Goal: Transaction & Acquisition: Purchase product/service

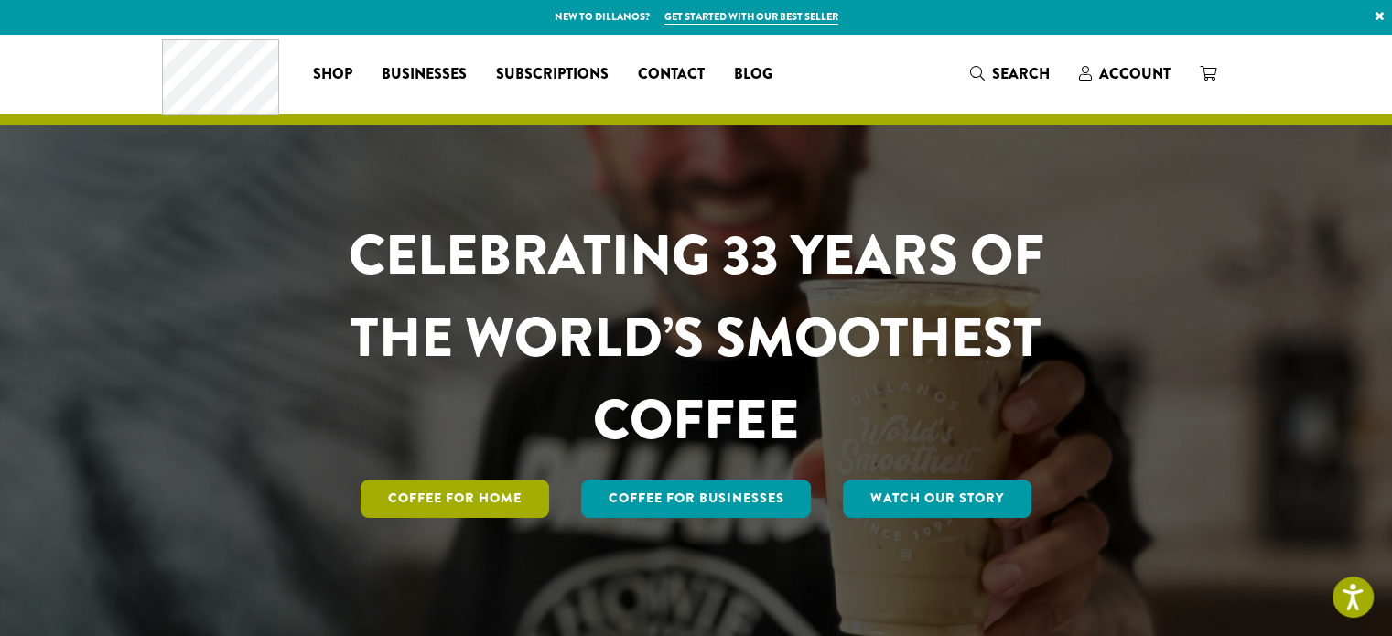
click at [487, 500] on link "Coffee for Home" at bounding box center [454, 498] width 188 height 38
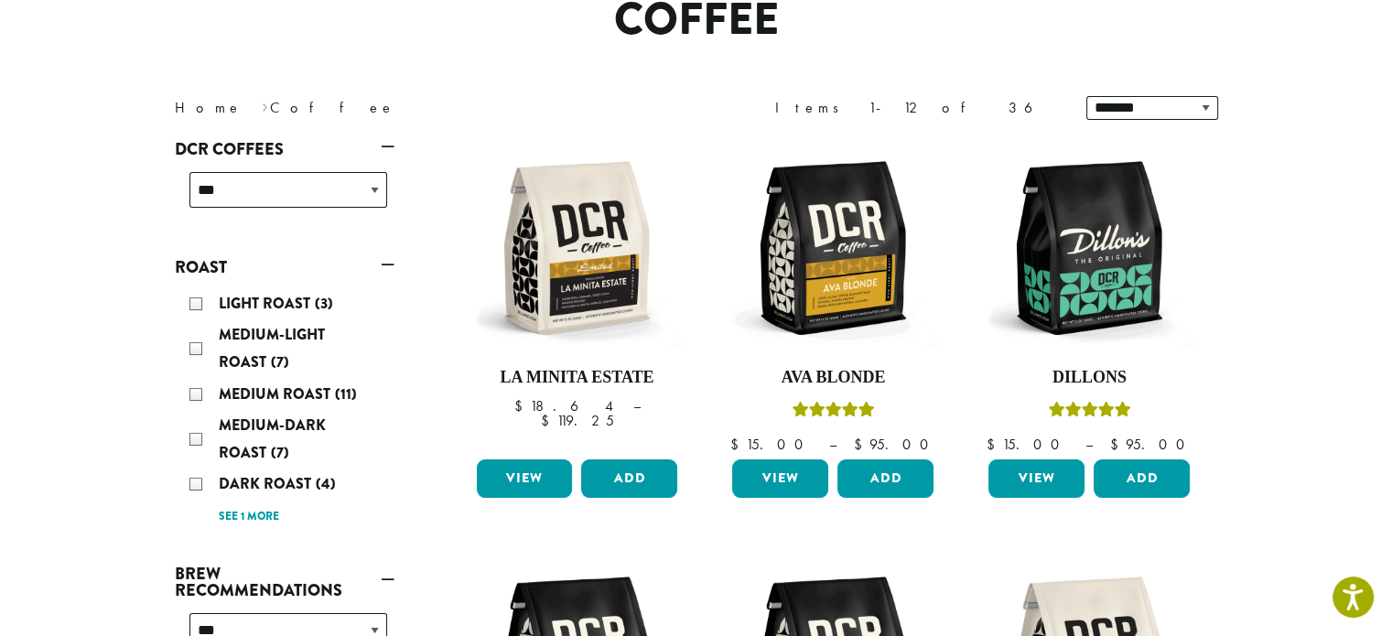
scroll to position [167, 0]
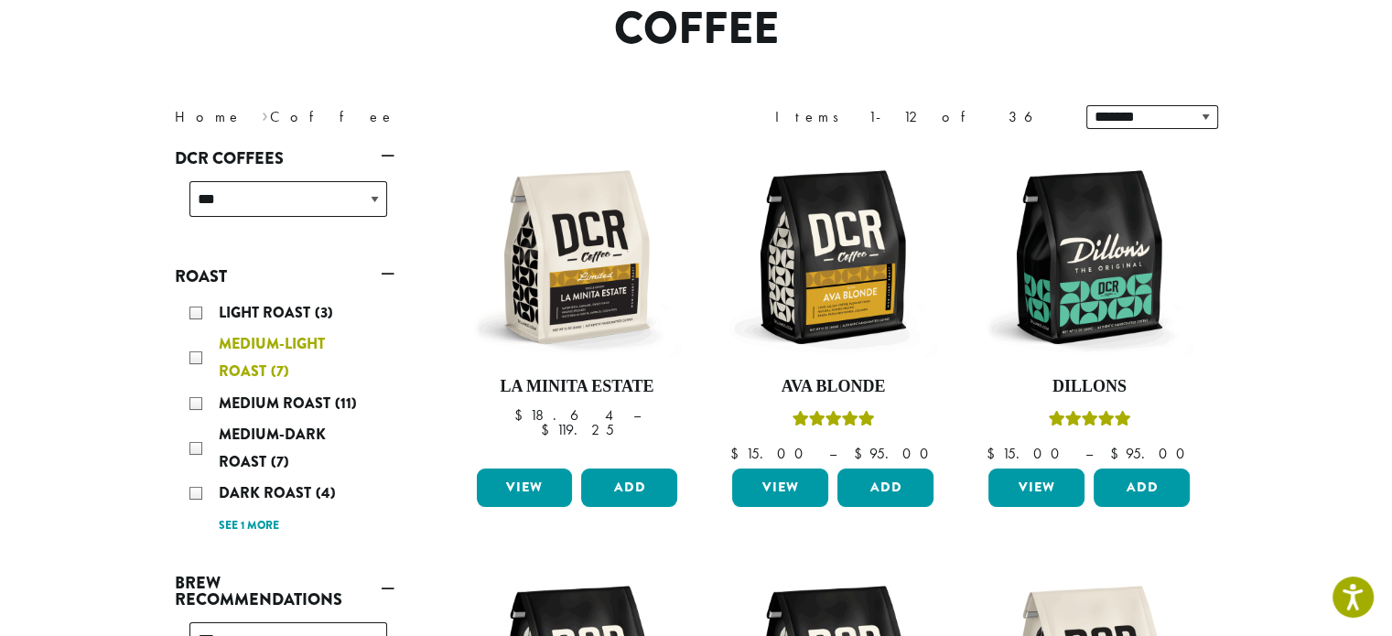
click at [194, 365] on div "Medium-Light Roast (7)" at bounding box center [288, 357] width 198 height 55
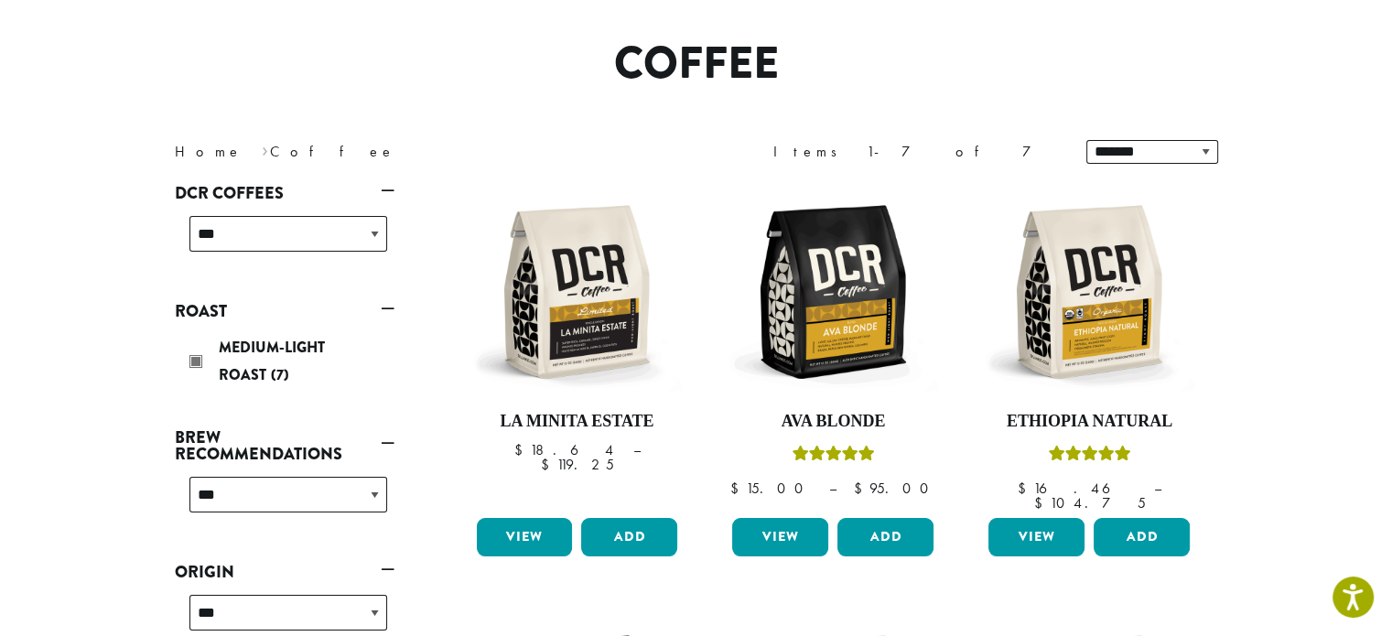
scroll to position [113, 0]
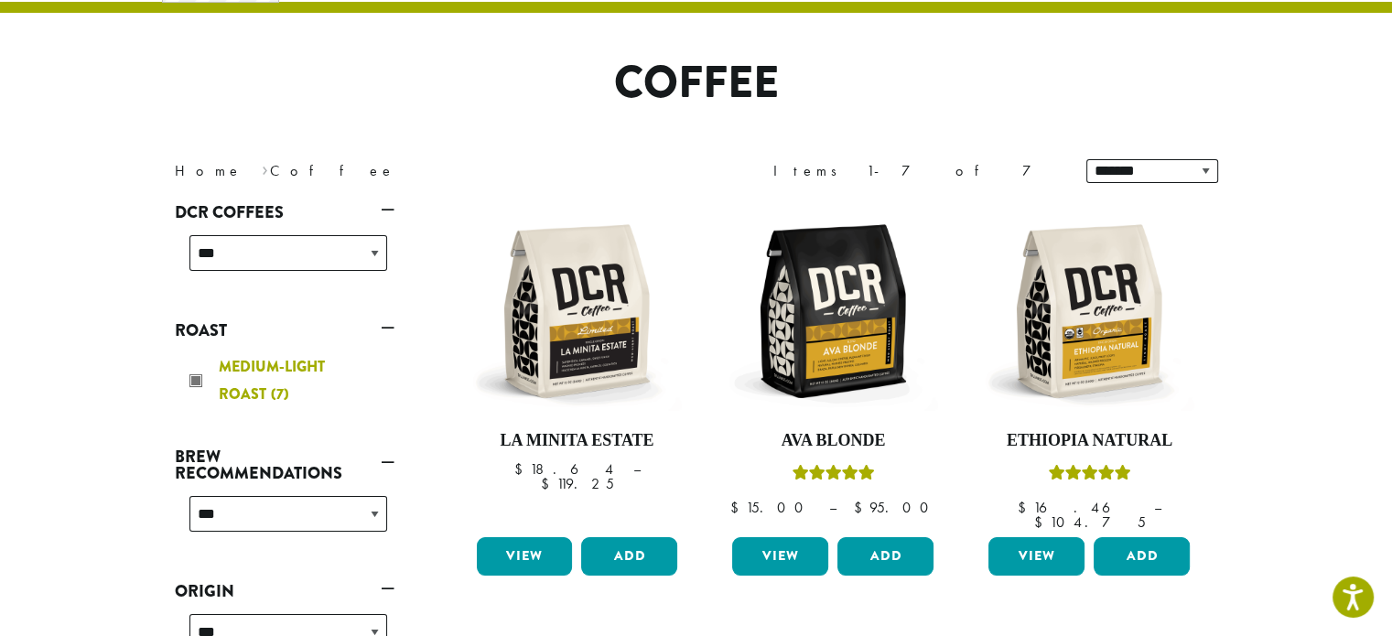
click at [196, 383] on div "Medium-Light Roast (7)" at bounding box center [288, 380] width 198 height 55
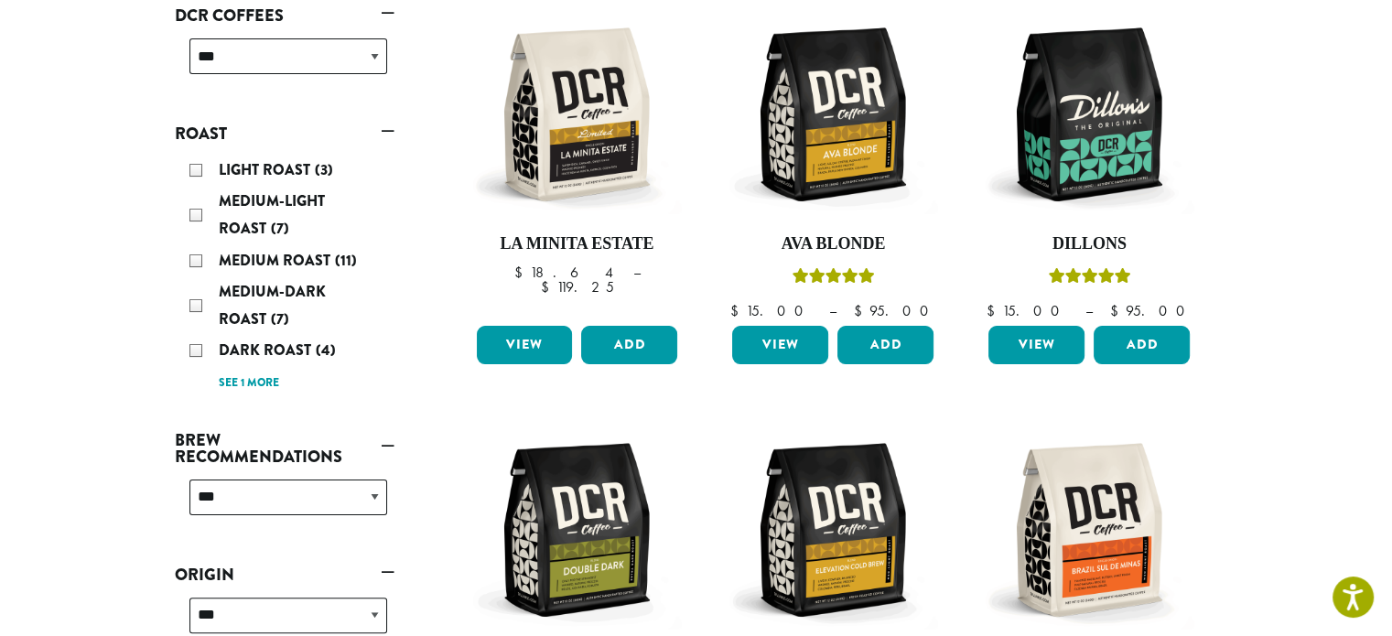
scroll to position [310, 0]
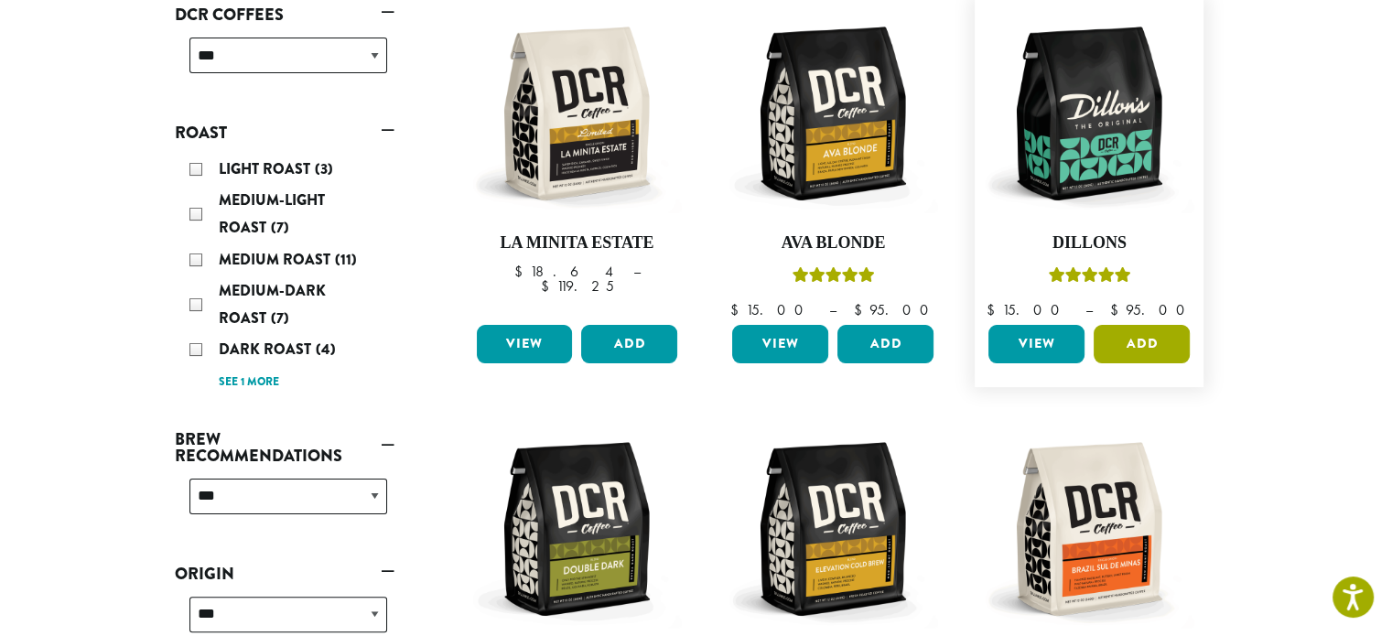
click at [1125, 338] on button "Add" at bounding box center [1141, 344] width 96 height 38
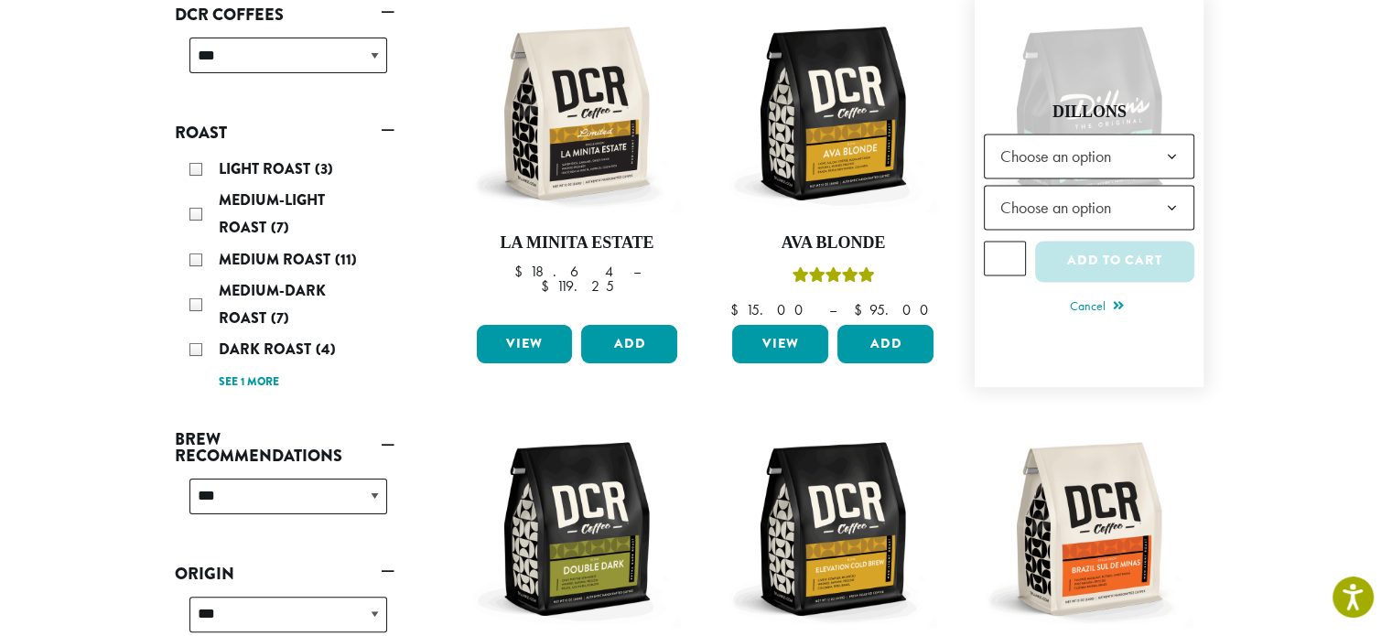
click at [1102, 164] on span "Choose an option" at bounding box center [1060, 156] width 136 height 36
click at [1073, 216] on span "Choose an option" at bounding box center [1060, 207] width 136 height 36
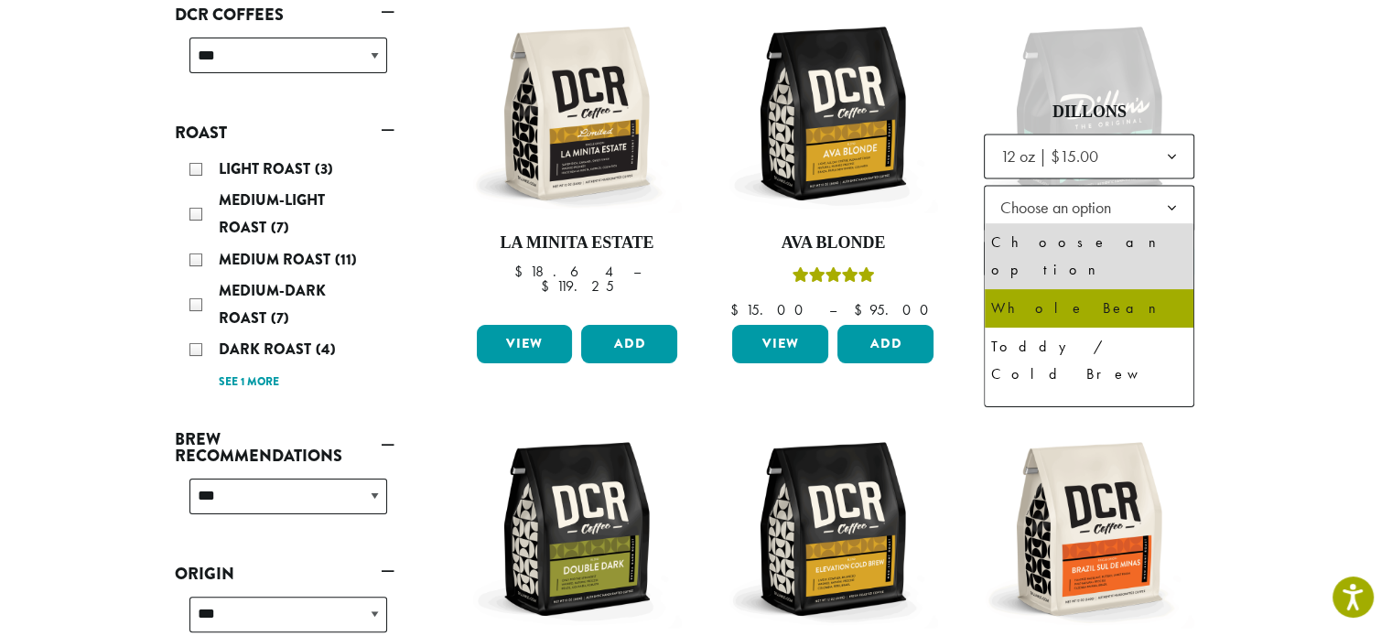
select select "*********"
select select "**********"
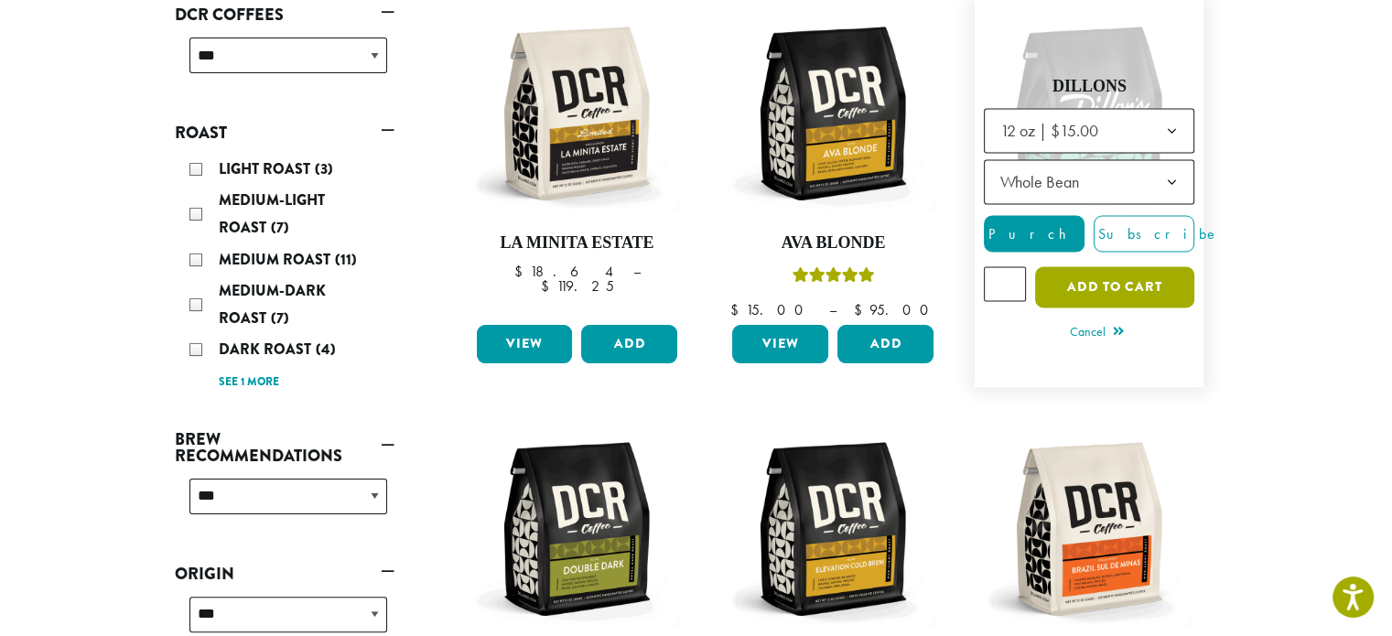
click at [1119, 278] on button "Add to cart" at bounding box center [1114, 286] width 159 height 41
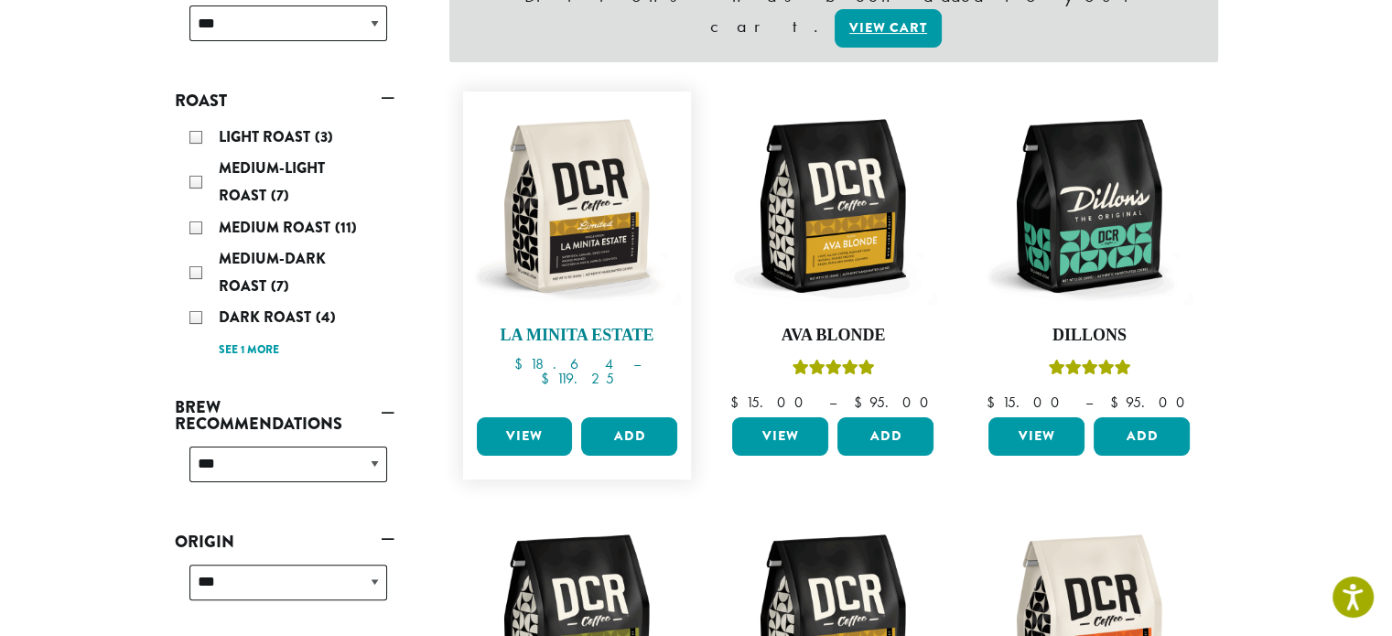
scroll to position [348, 0]
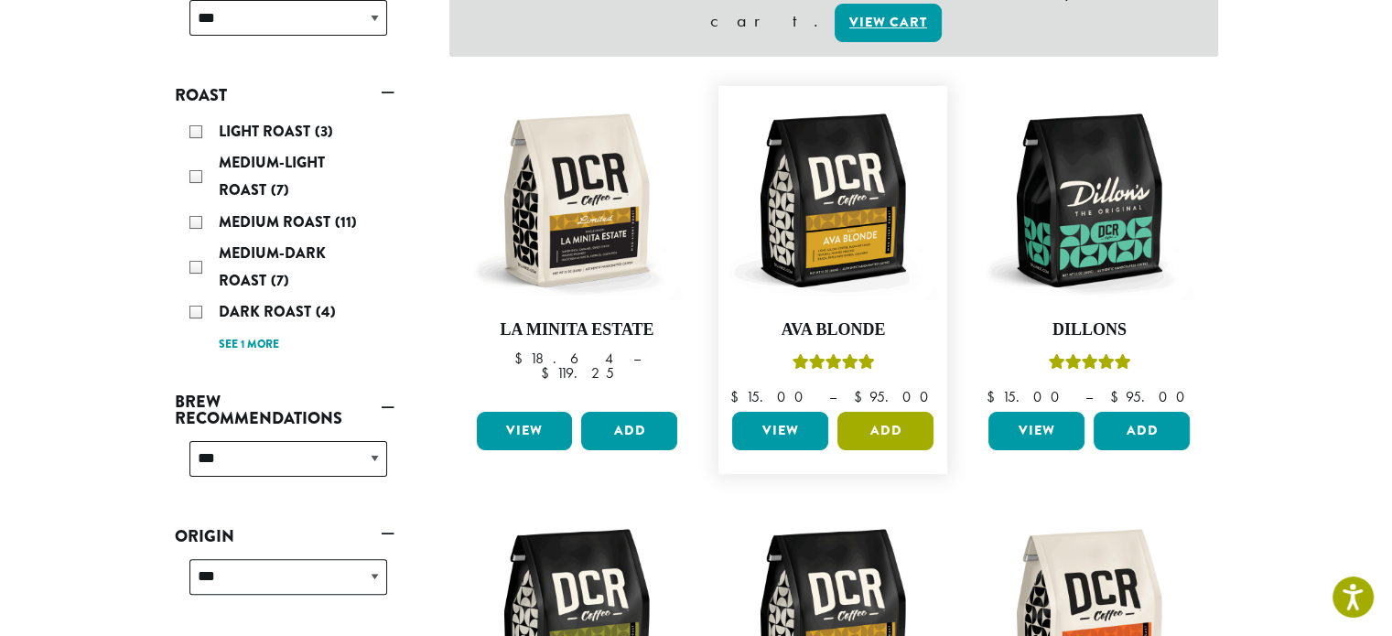
click at [878, 412] on button "Add" at bounding box center [885, 431] width 96 height 38
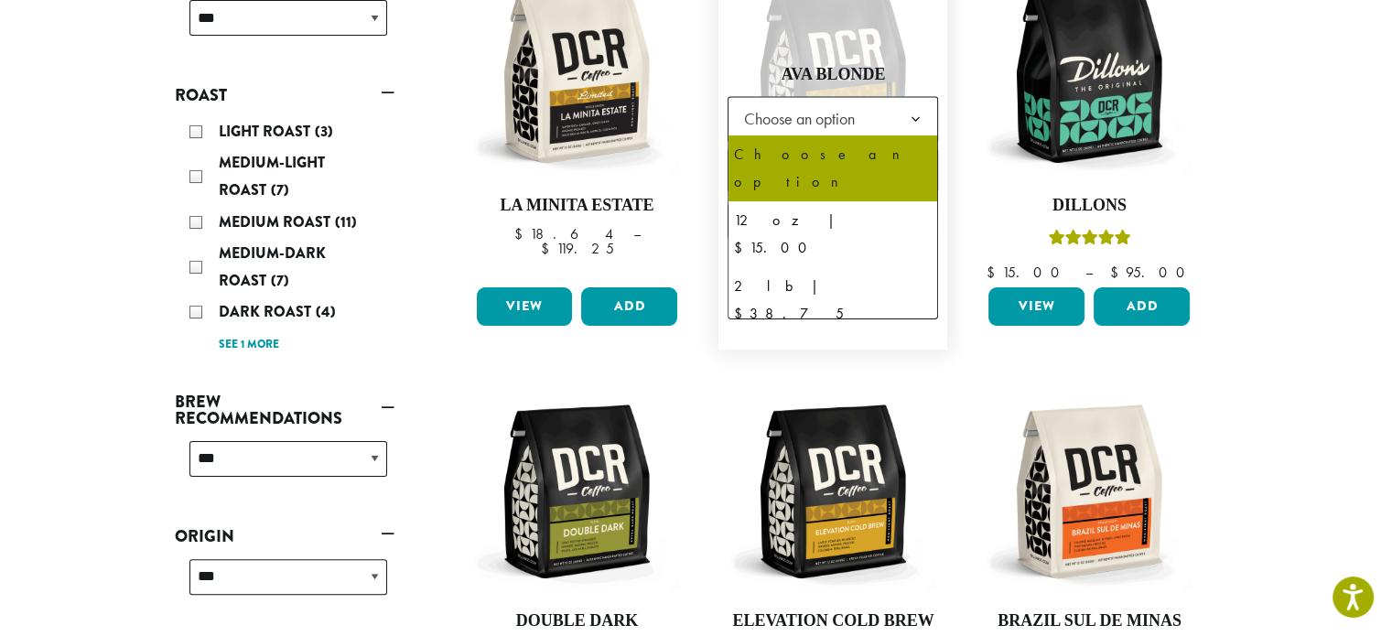
click at [838, 115] on span "Choose an option" at bounding box center [804, 119] width 136 height 36
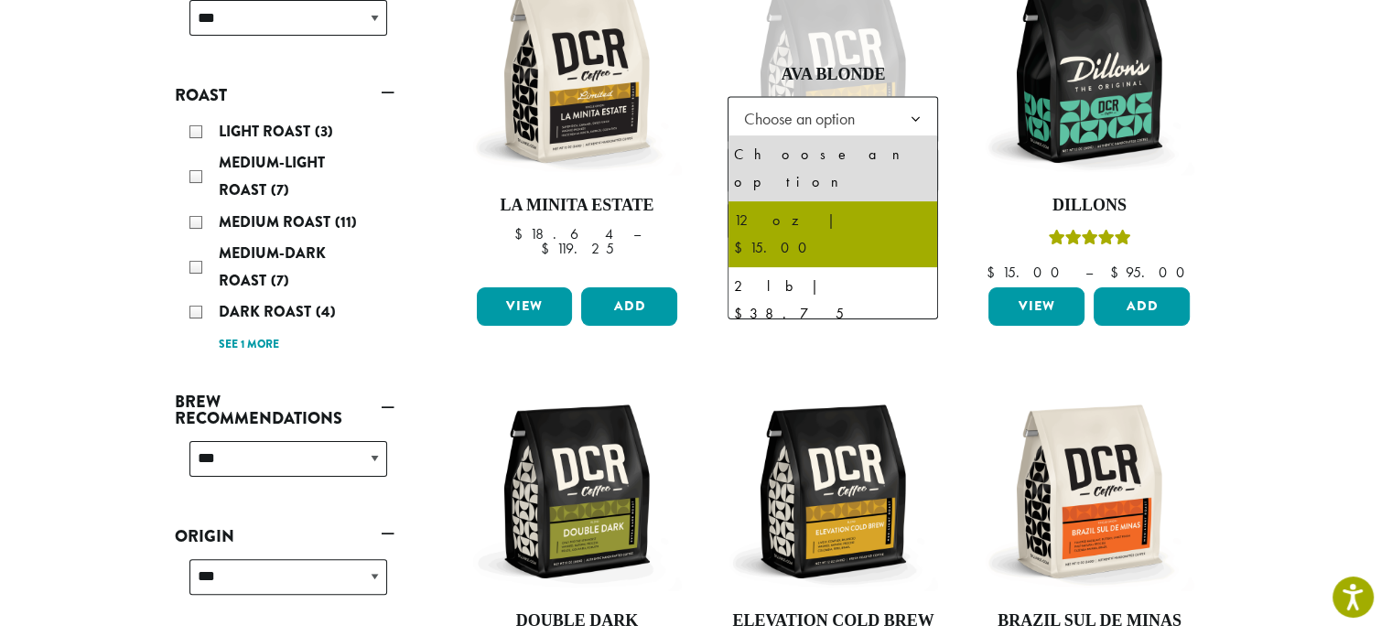
select select "*********"
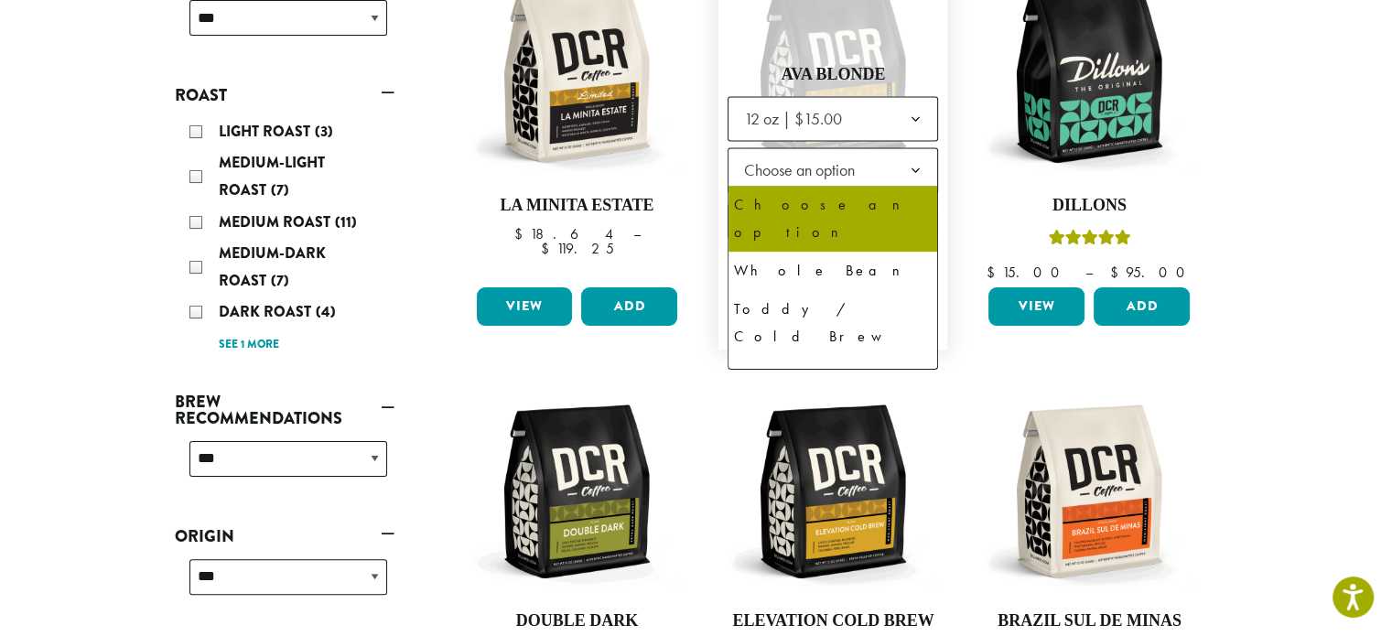
click at [811, 168] on span "Choose an option" at bounding box center [804, 170] width 136 height 36
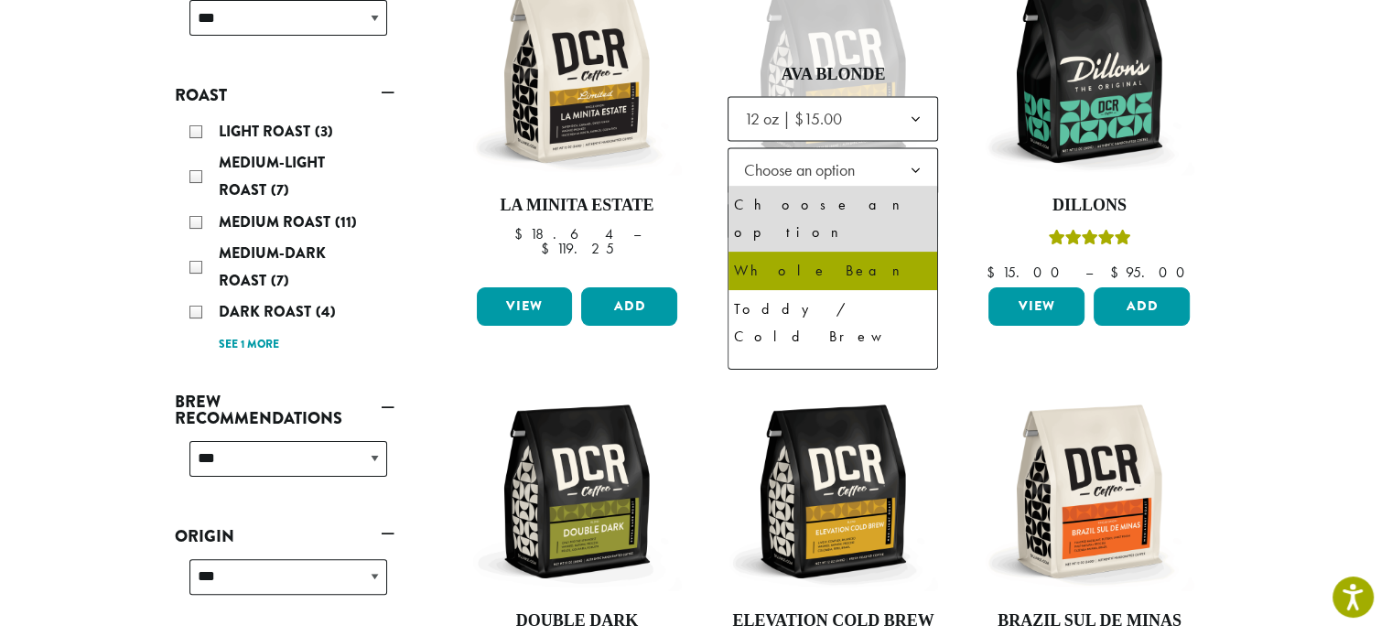
select select "**********"
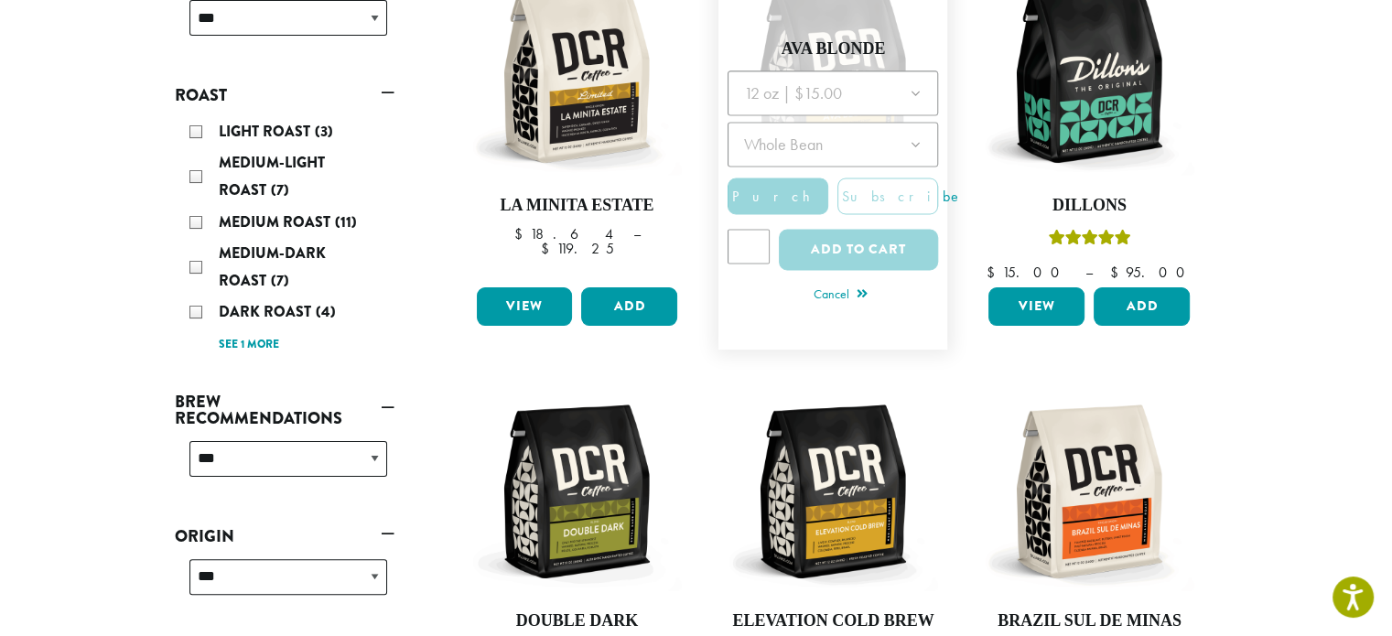
click at [865, 248] on div at bounding box center [832, 175] width 210 height 211
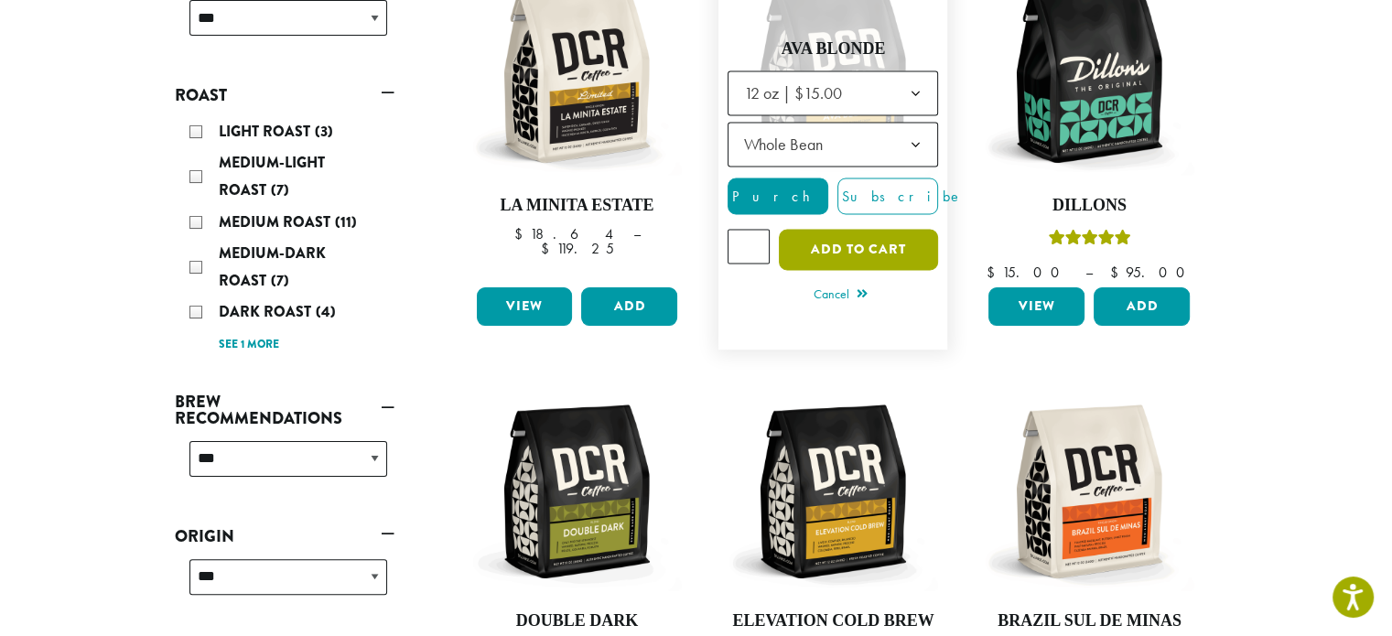
click at [865, 248] on button "Add to cart" at bounding box center [858, 249] width 159 height 41
click at [831, 244] on button "Add to cart" at bounding box center [858, 249] width 159 height 41
click at [838, 244] on button "Add to cart" at bounding box center [858, 249] width 159 height 41
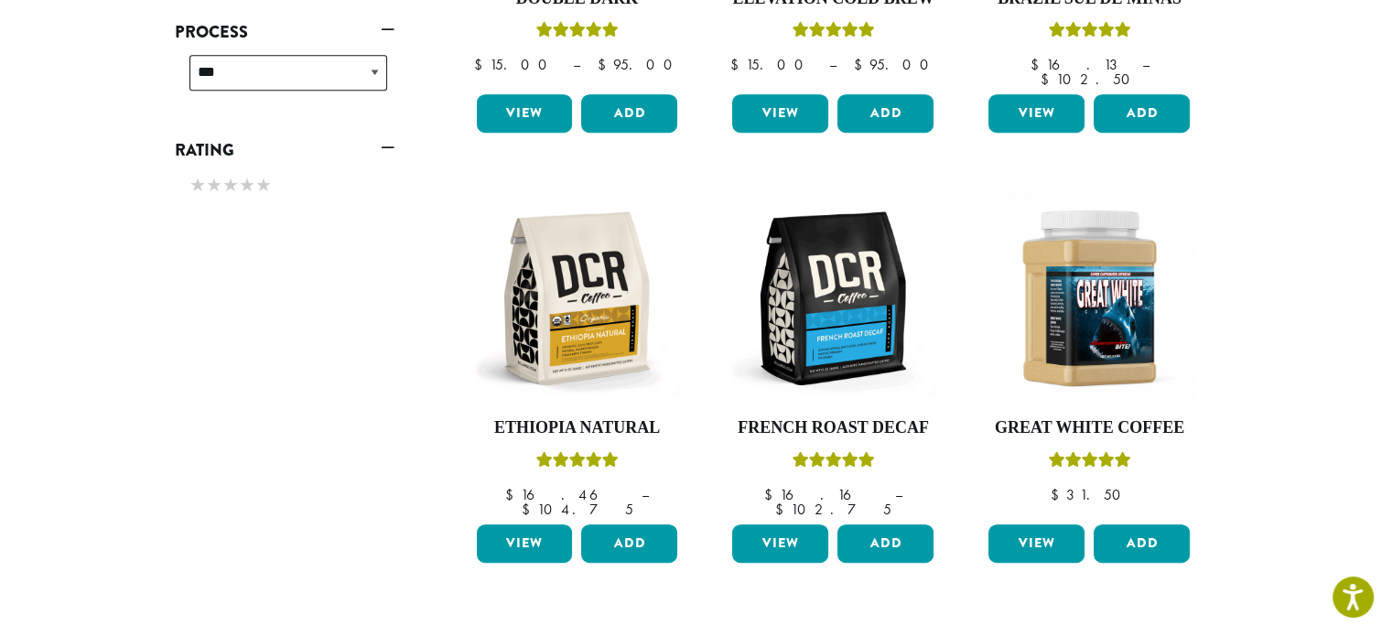
scroll to position [976, 0]
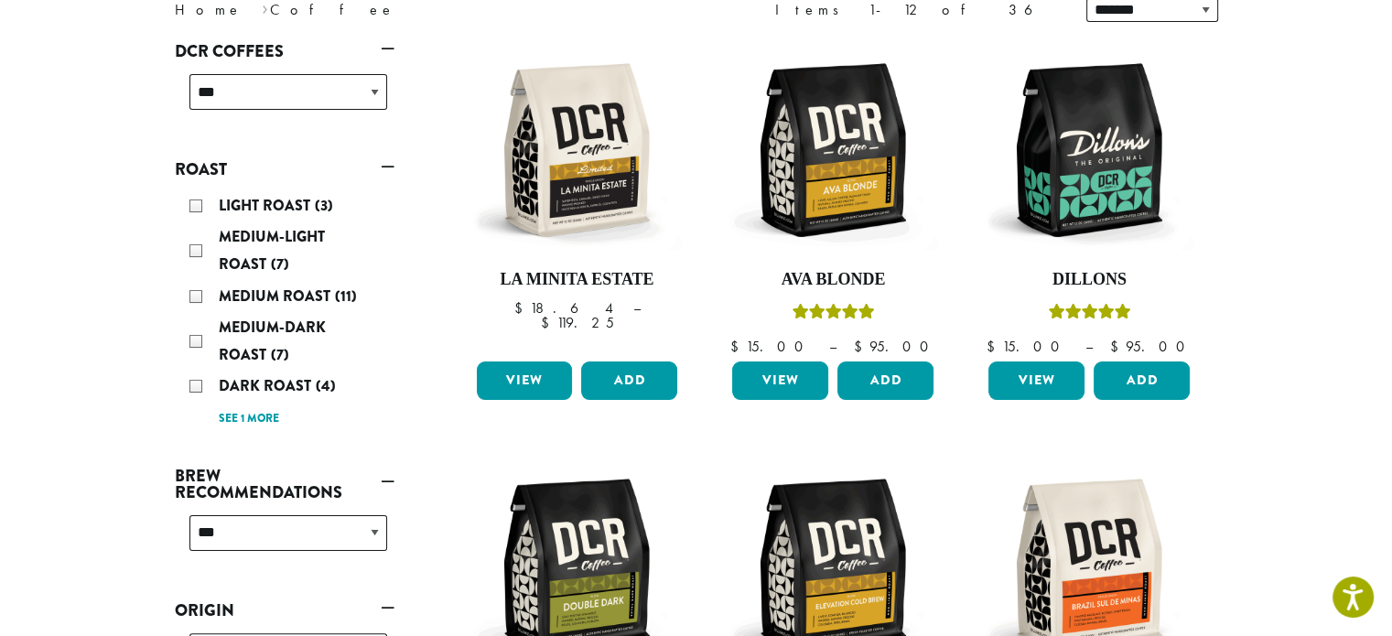
scroll to position [274, 0]
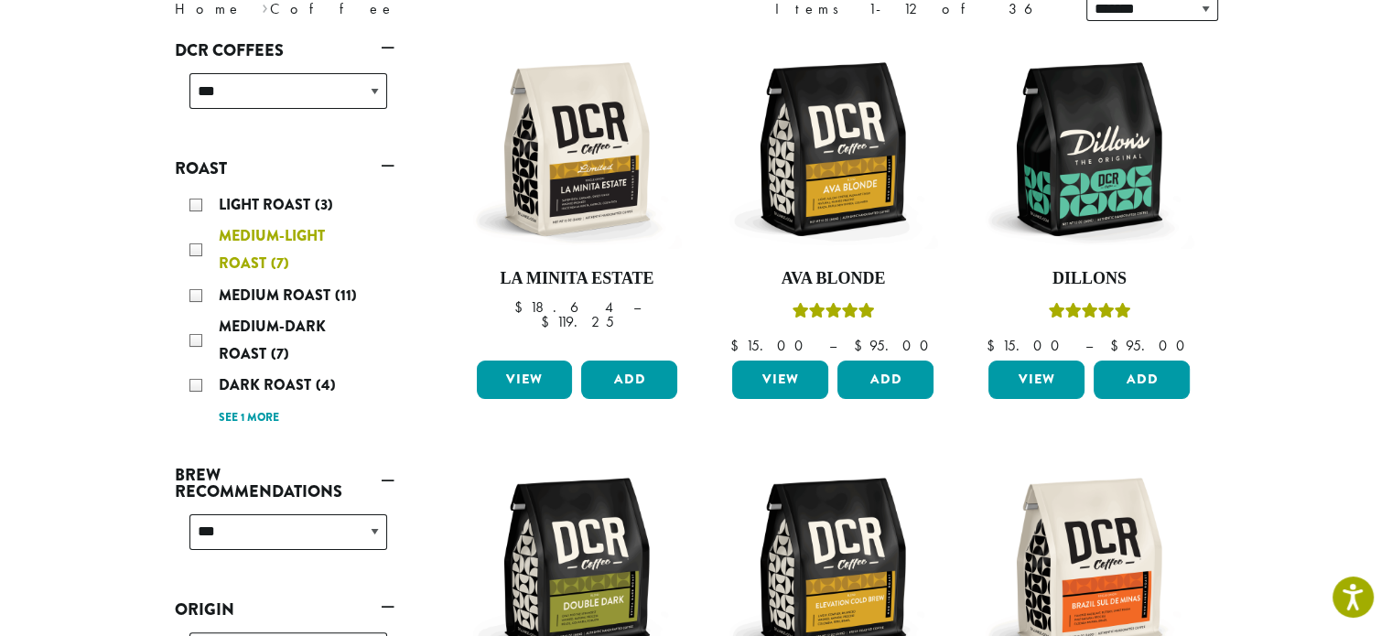
click at [197, 248] on div "Medium-Light Roast (7)" at bounding box center [288, 249] width 198 height 55
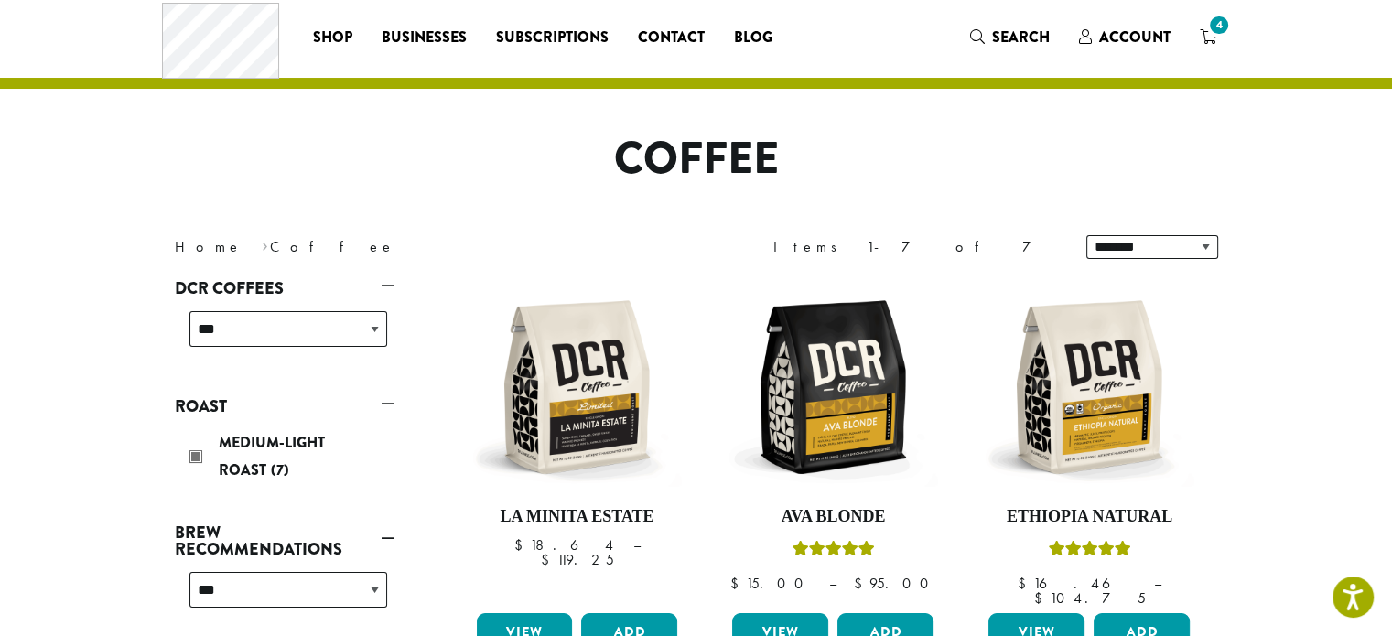
scroll to position [36, 0]
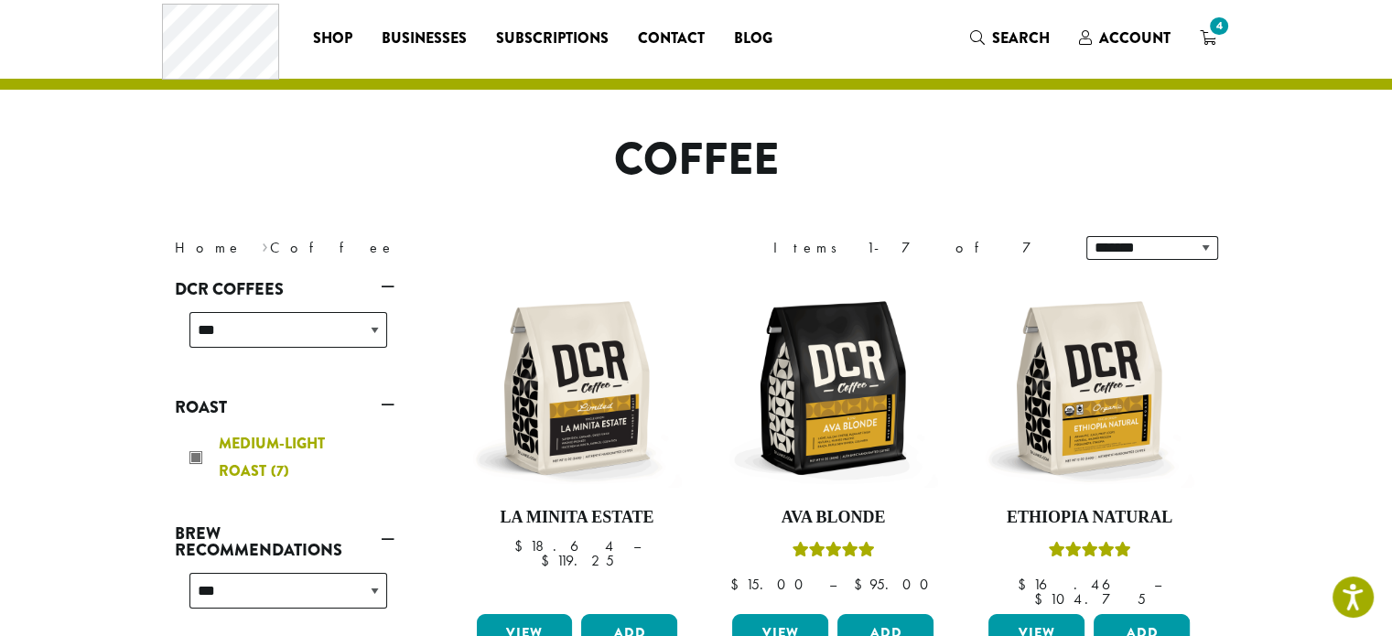
click at [195, 456] on div "Medium-Light Roast (7)" at bounding box center [288, 457] width 198 height 55
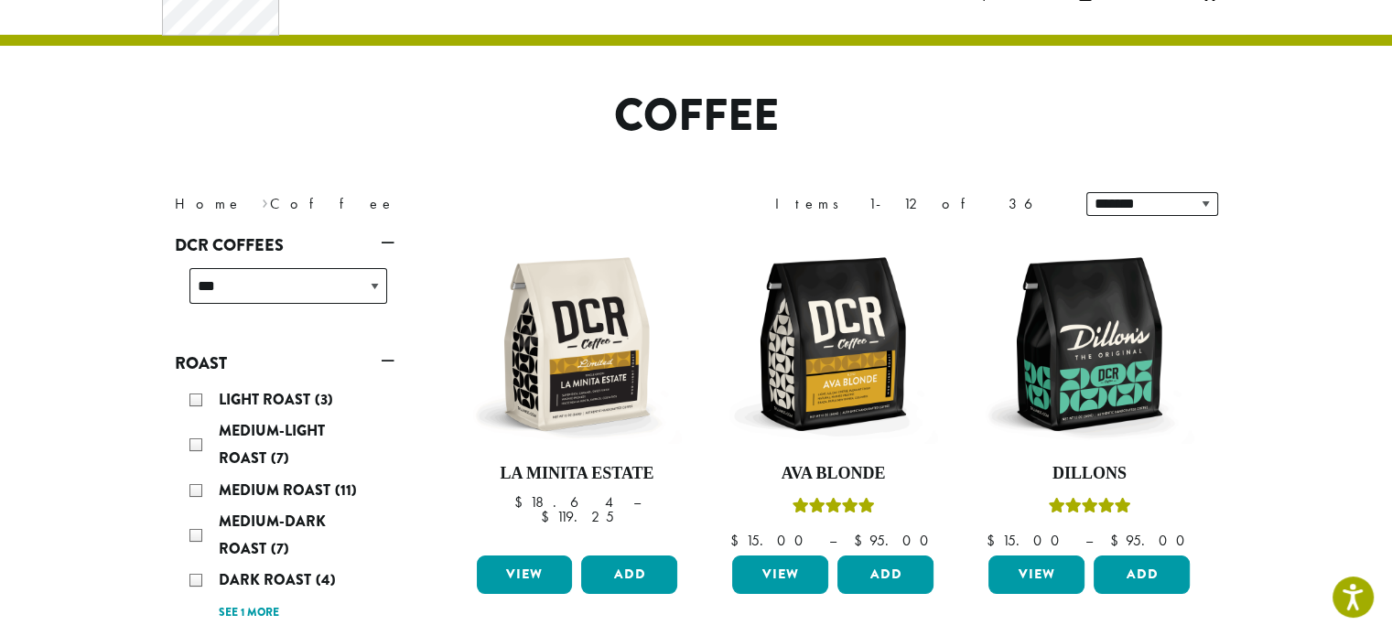
scroll to position [113, 0]
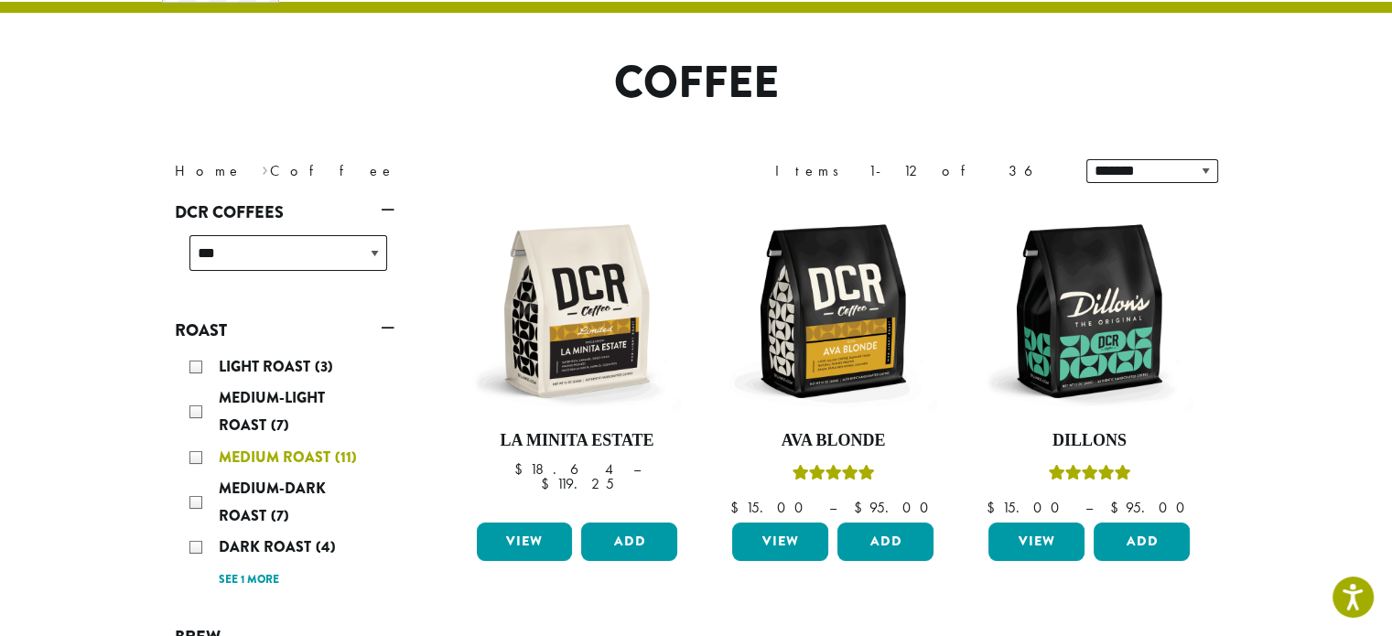
click at [198, 457] on div "Medium Roast (11)" at bounding box center [288, 457] width 198 height 27
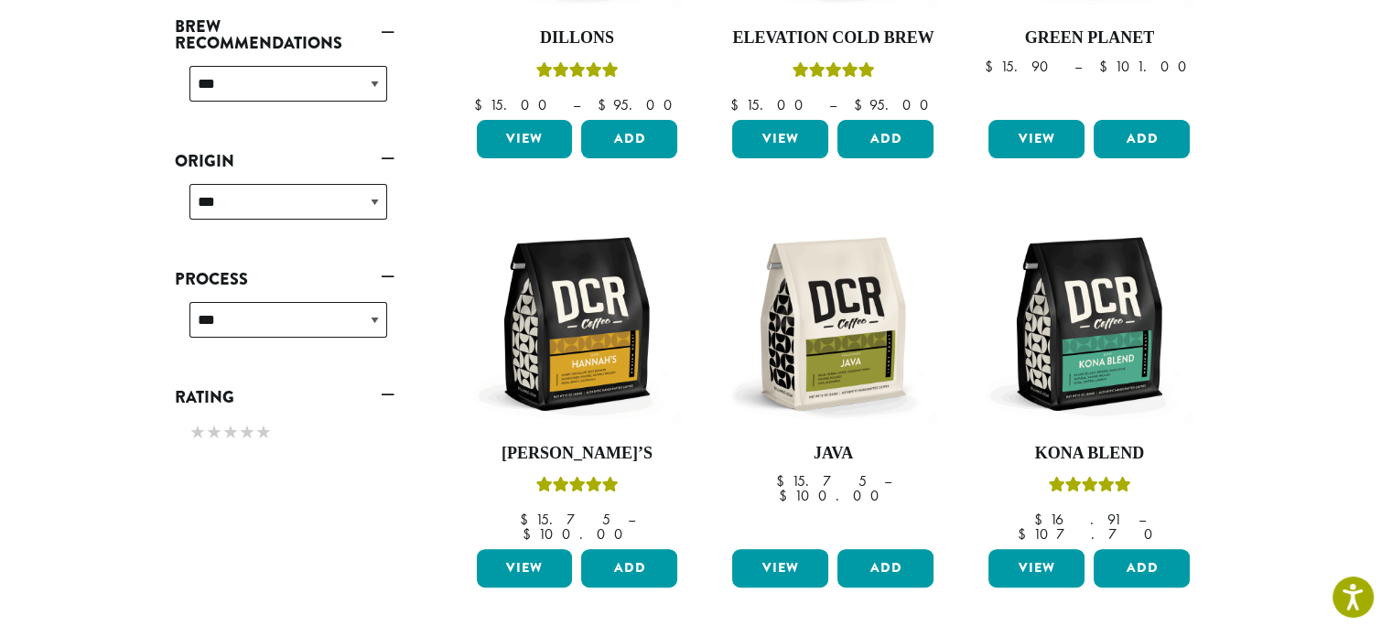
scroll to position [516, 0]
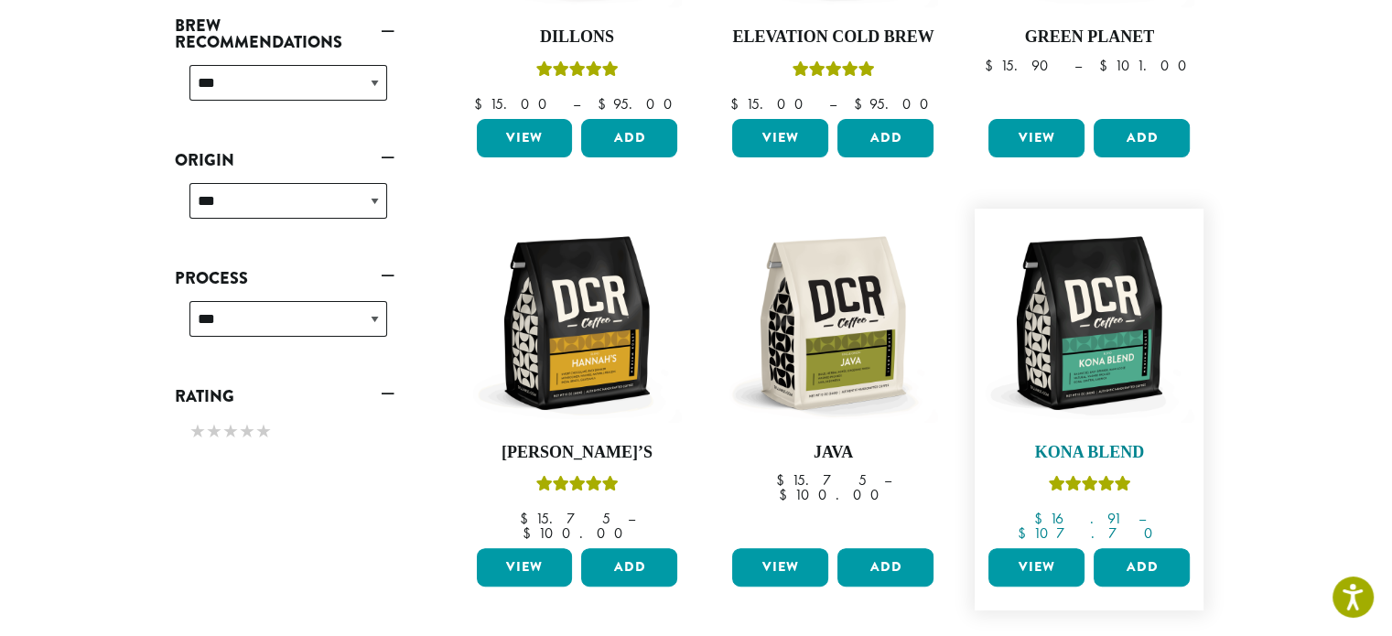
click at [1081, 365] on img at bounding box center [1089, 323] width 210 height 210
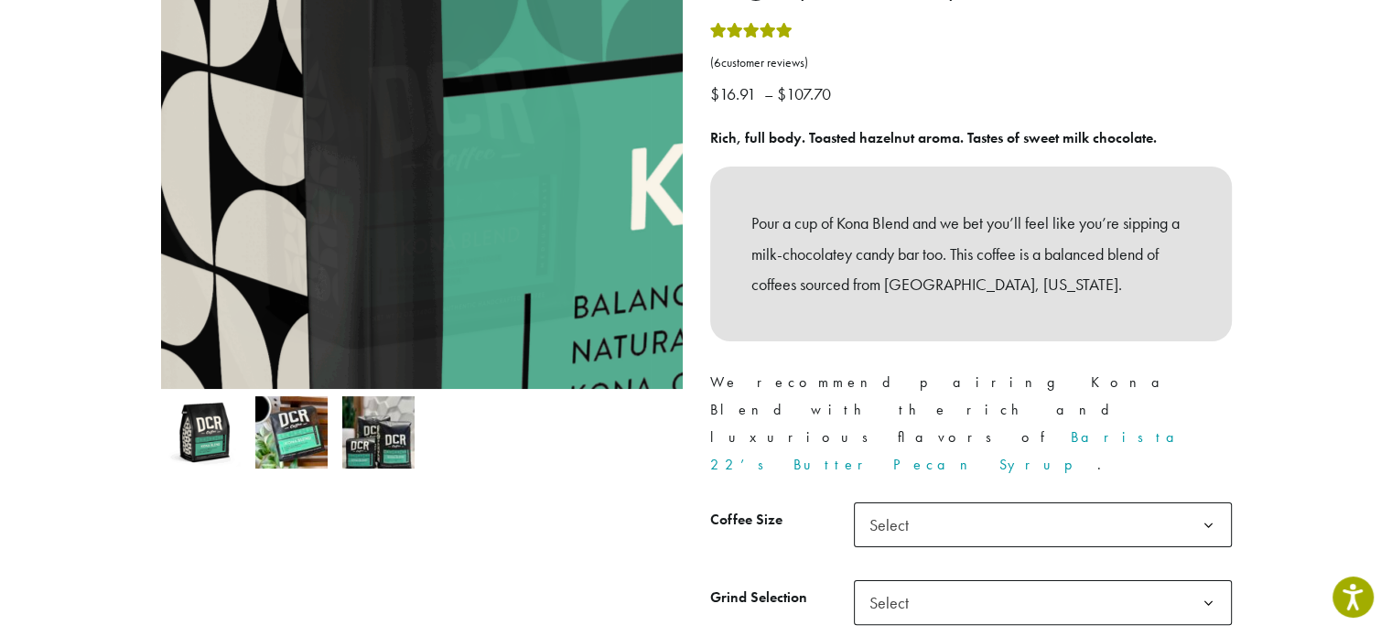
scroll to position [274, 0]
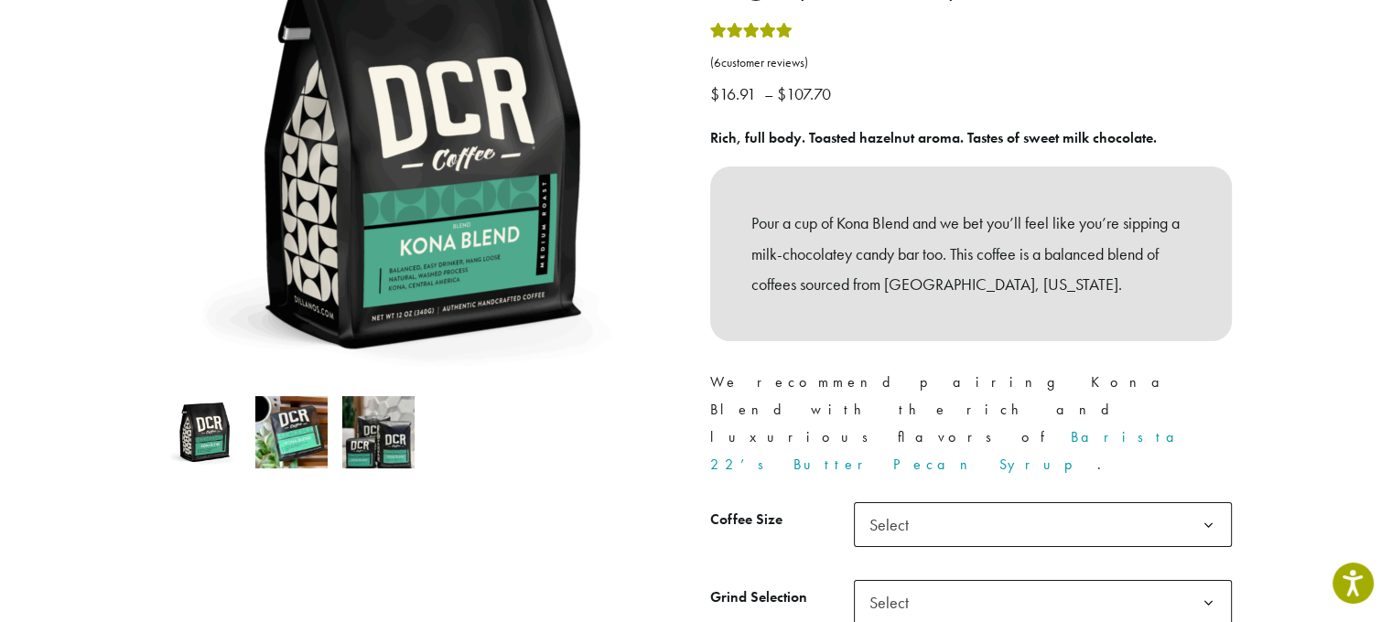
click at [913, 507] on span "Select" at bounding box center [894, 525] width 65 height 36
click at [906, 585] on span "Select" at bounding box center [894, 603] width 65 height 36
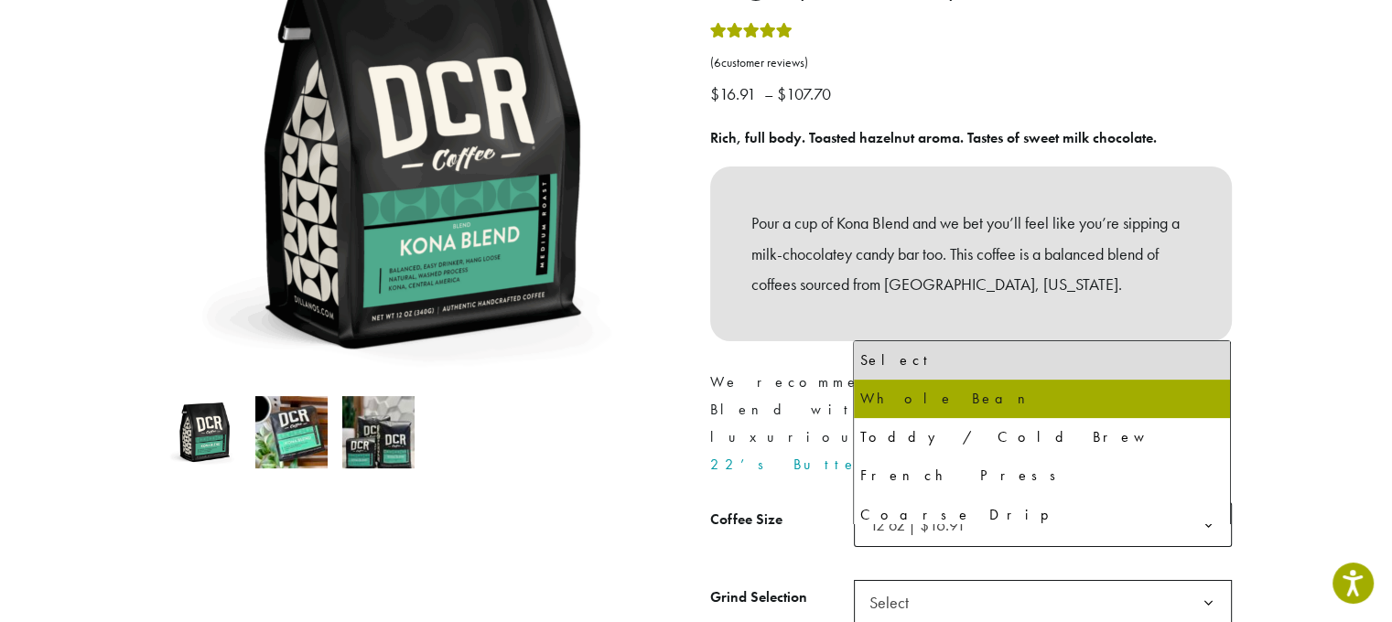
select select "*********"
select select "**********"
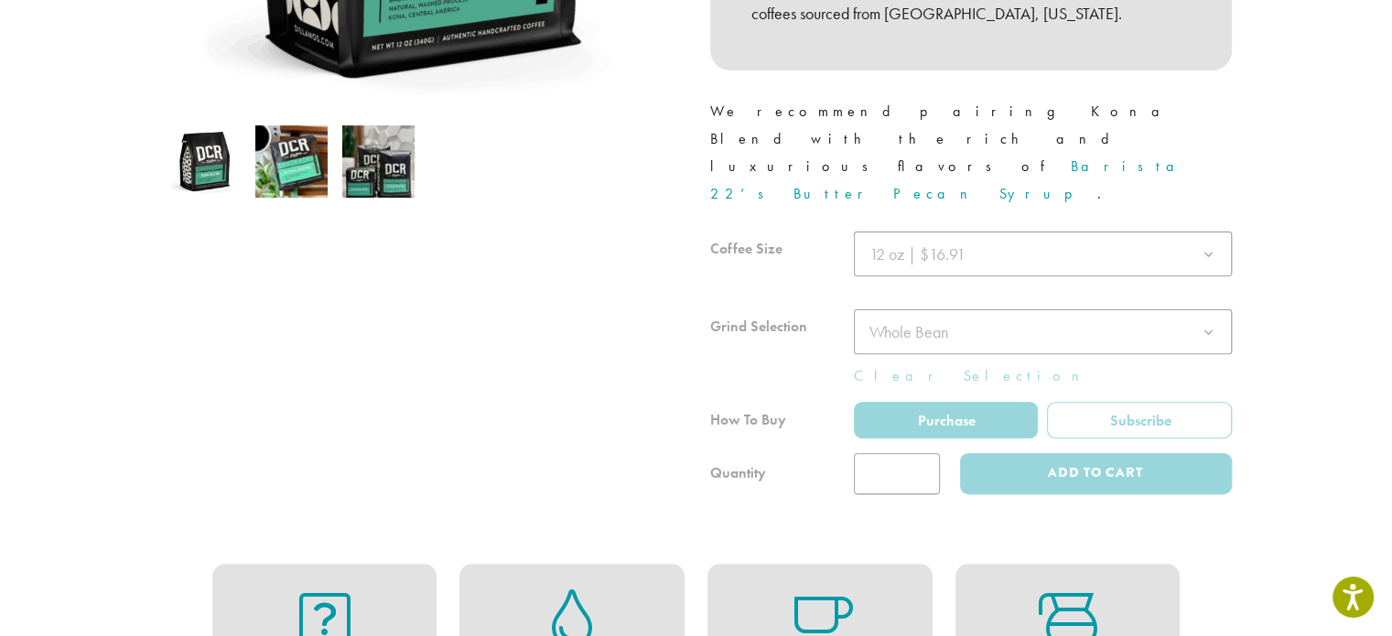
scroll to position [584, 0]
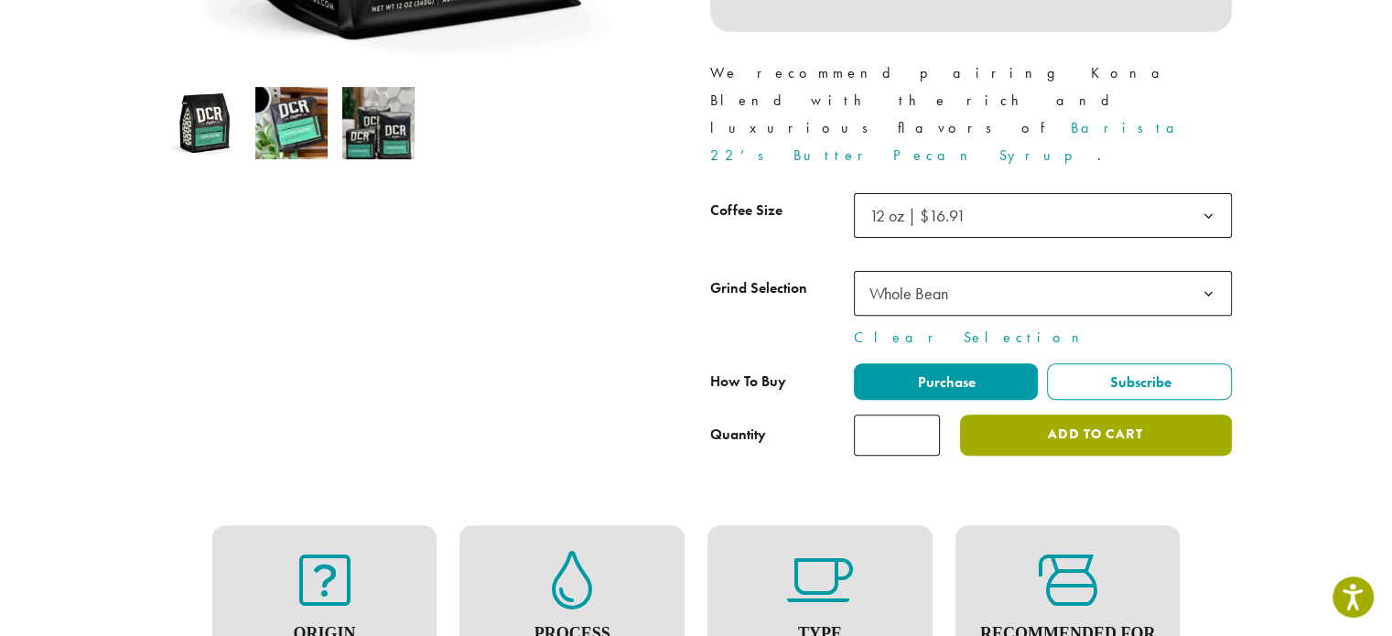
click at [1054, 414] on button "Add to cart" at bounding box center [1095, 434] width 271 height 41
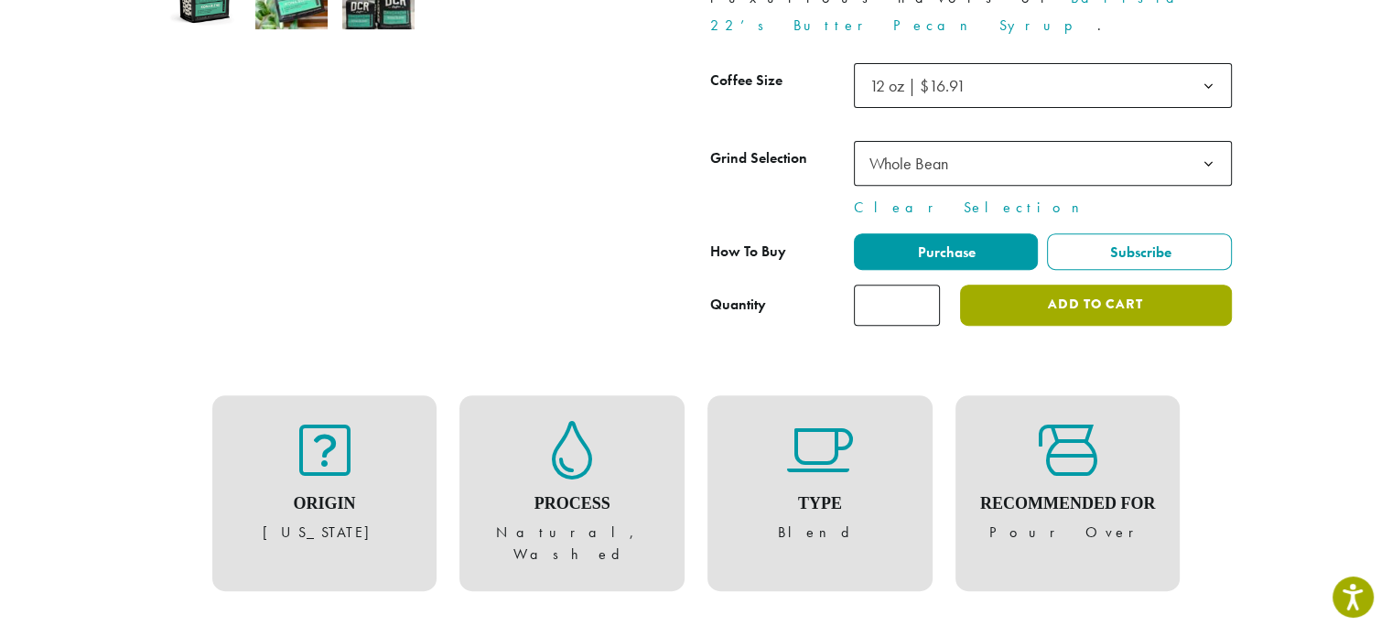
scroll to position [715, 0]
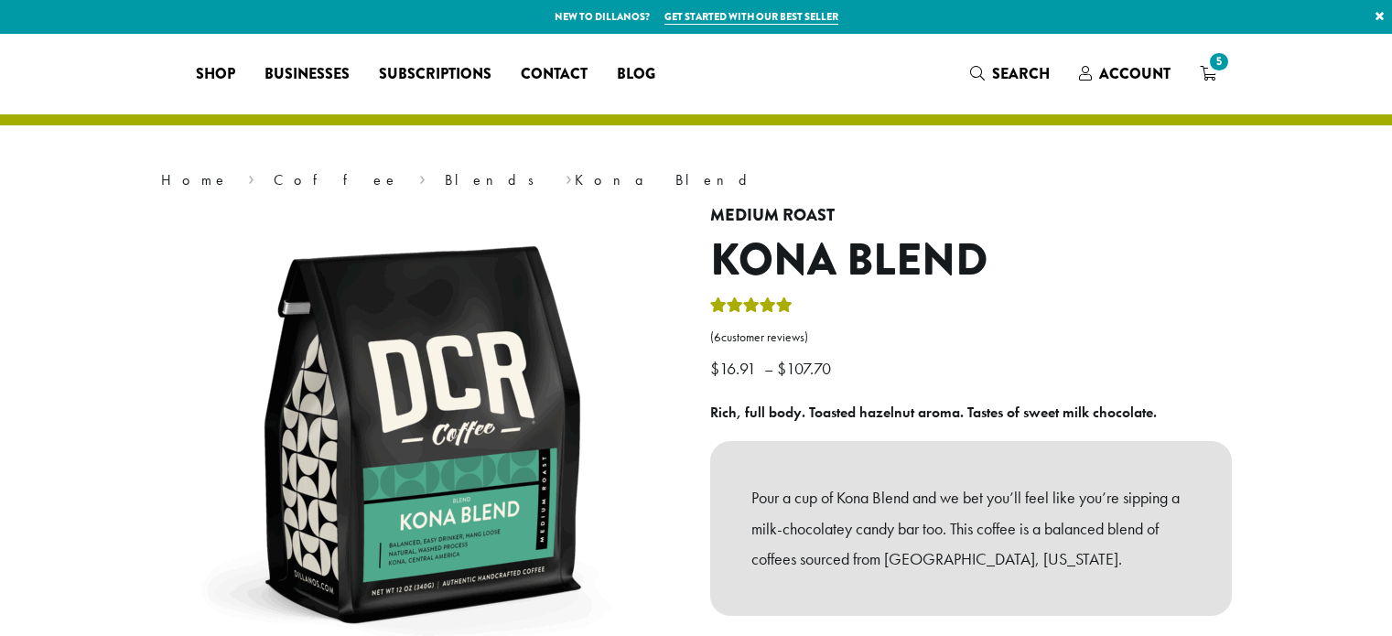
select select "*********"
select select "**********"
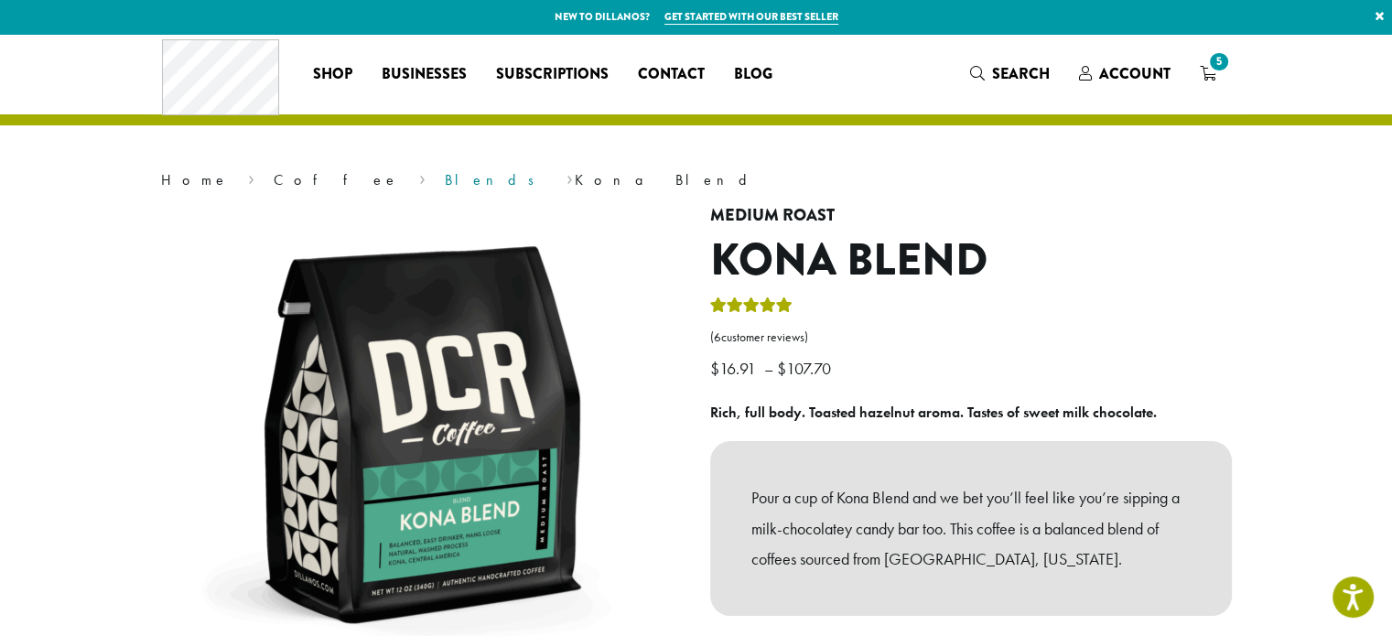
click at [445, 180] on link "Blends" at bounding box center [496, 179] width 102 height 19
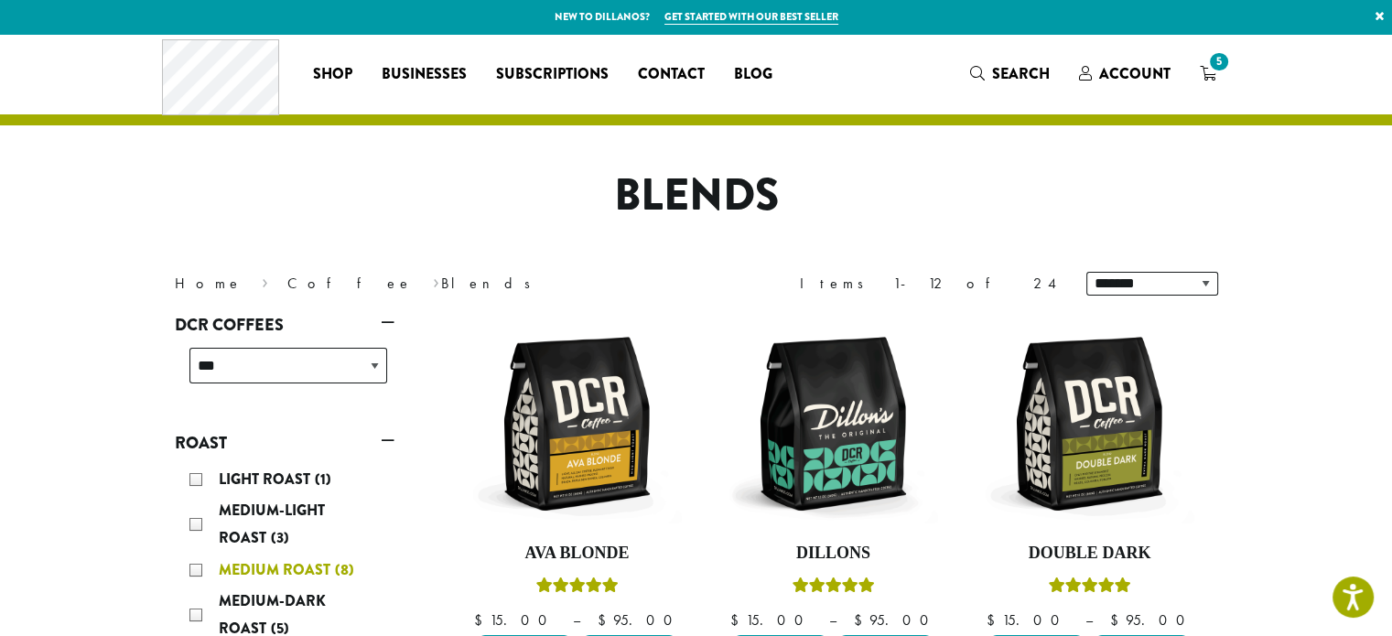
click at [198, 567] on div "Medium Roast (8)" at bounding box center [288, 569] width 198 height 27
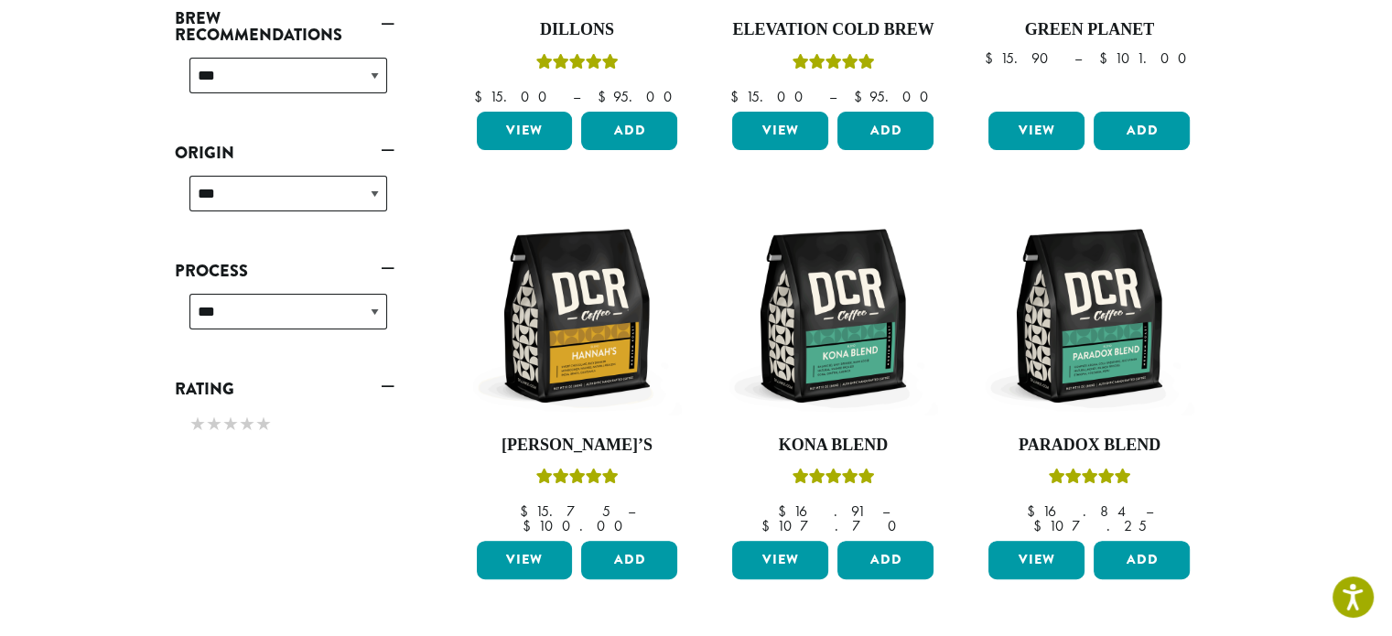
scroll to position [522, 0]
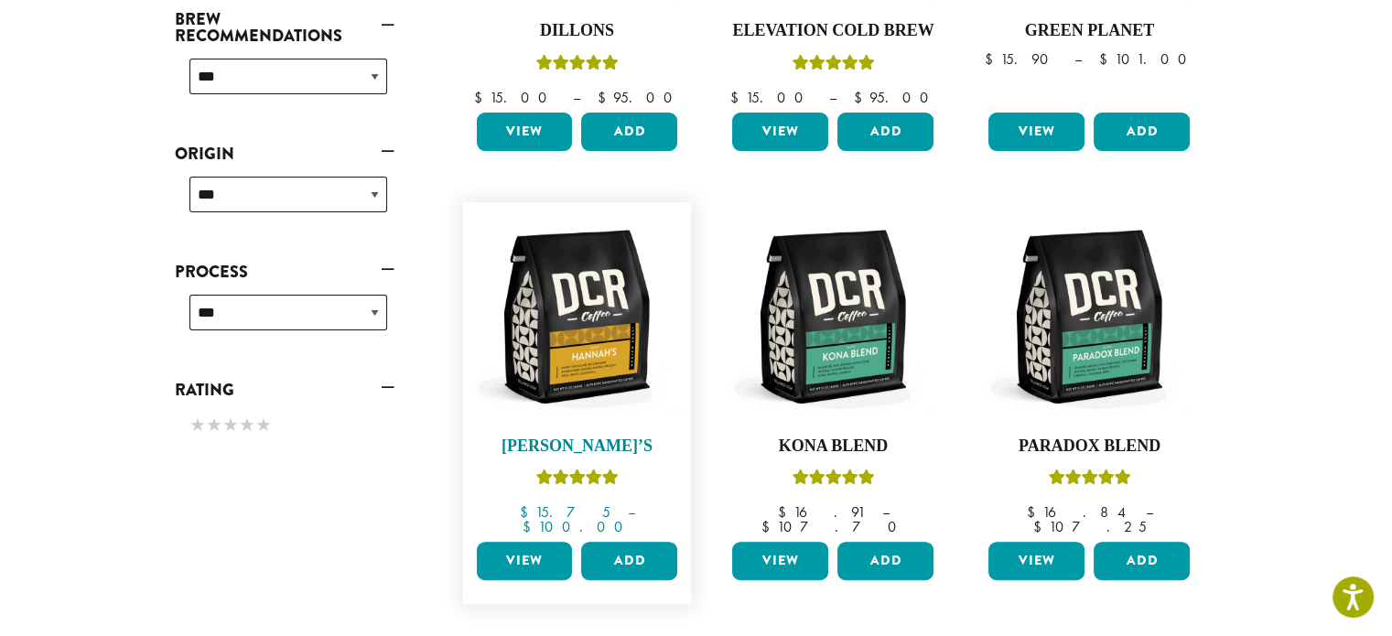
click at [586, 332] on img at bounding box center [576, 316] width 210 height 210
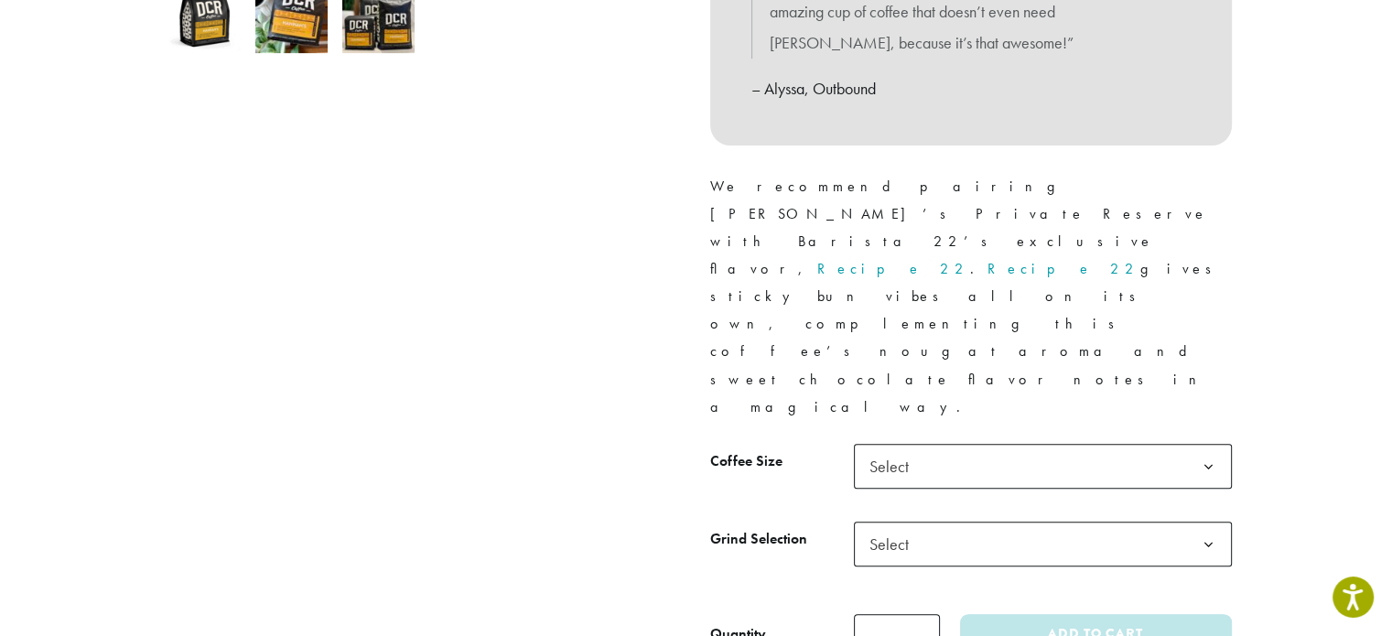
scroll to position [691, 0]
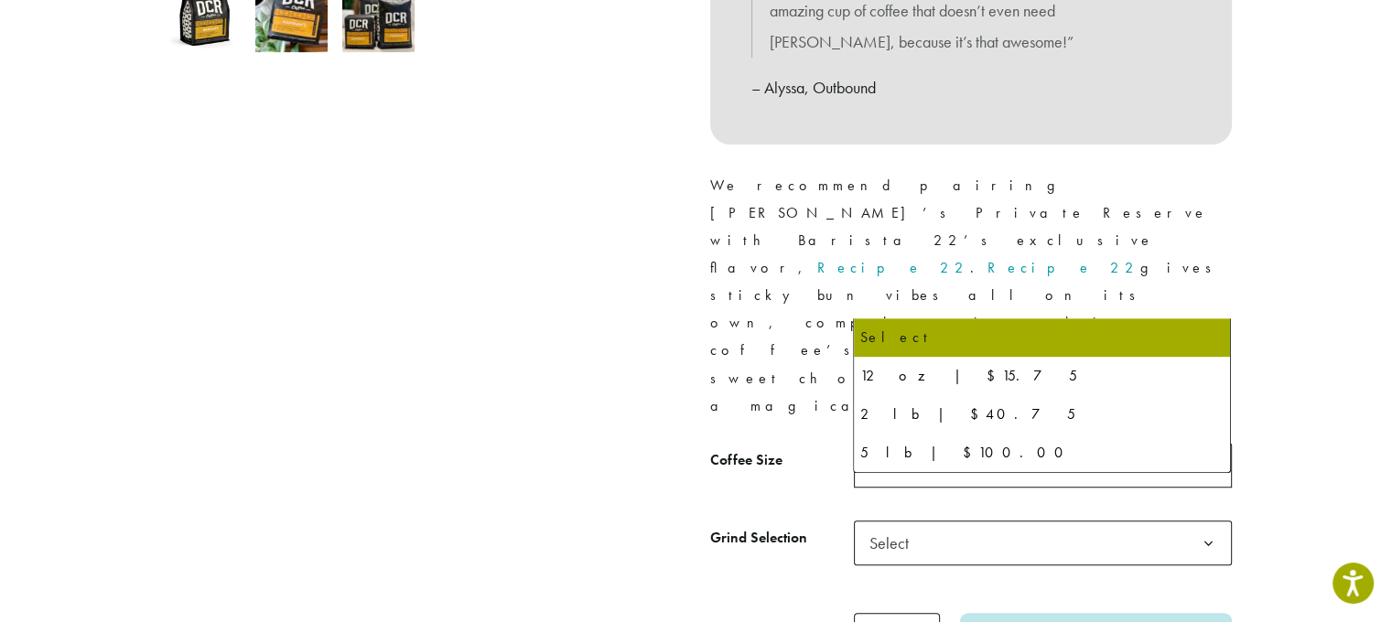
click at [951, 443] on span "Select" at bounding box center [1043, 465] width 378 height 45
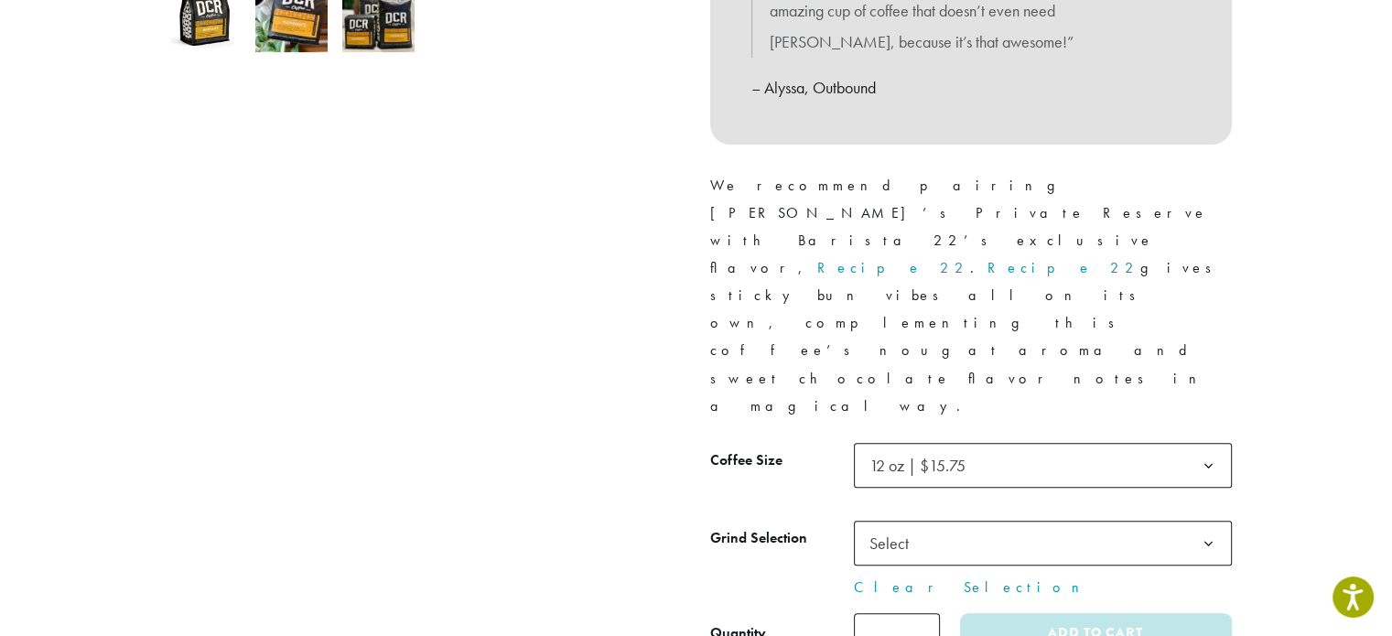
click at [933, 521] on span "Select" at bounding box center [1043, 543] width 378 height 45
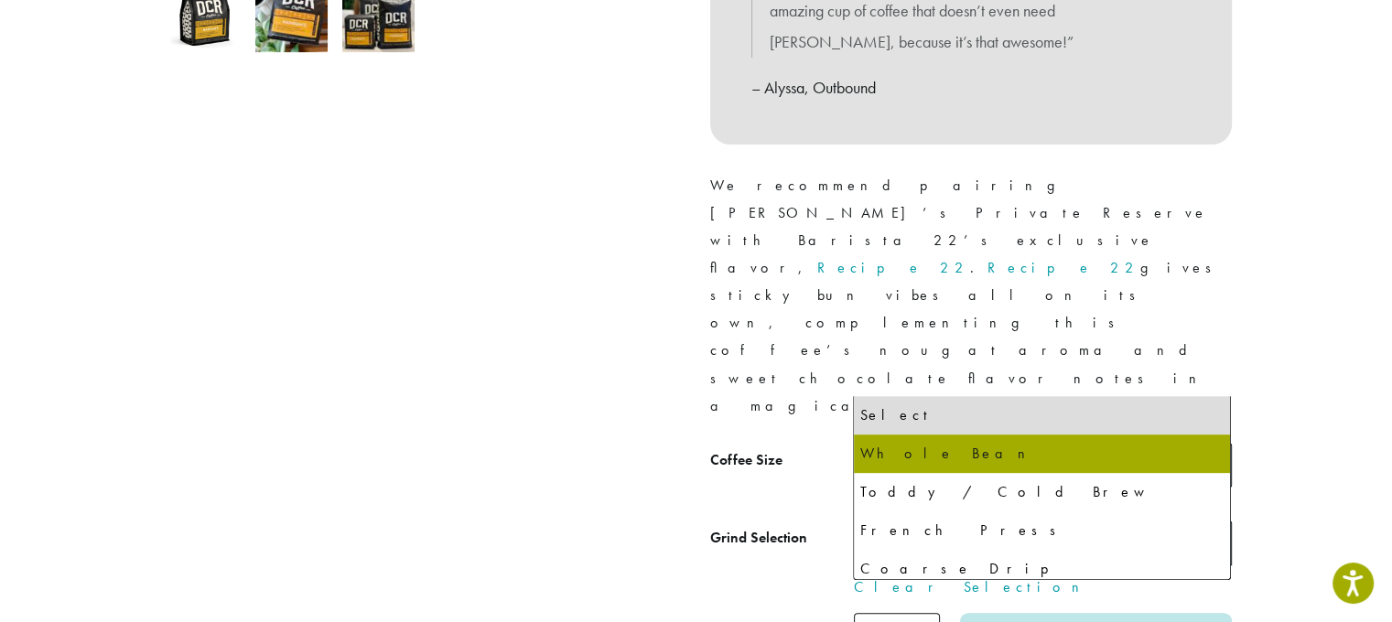
select select "*********"
select select "**********"
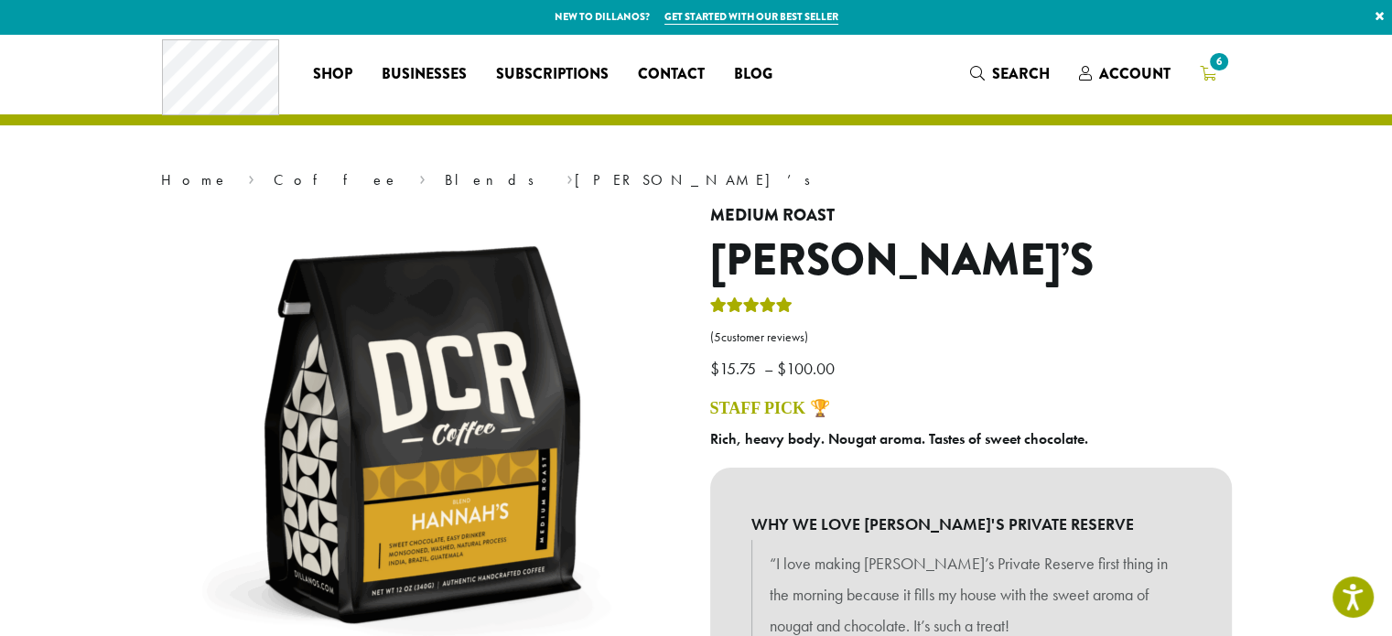
click at [1214, 70] on span "6" at bounding box center [1218, 61] width 25 height 25
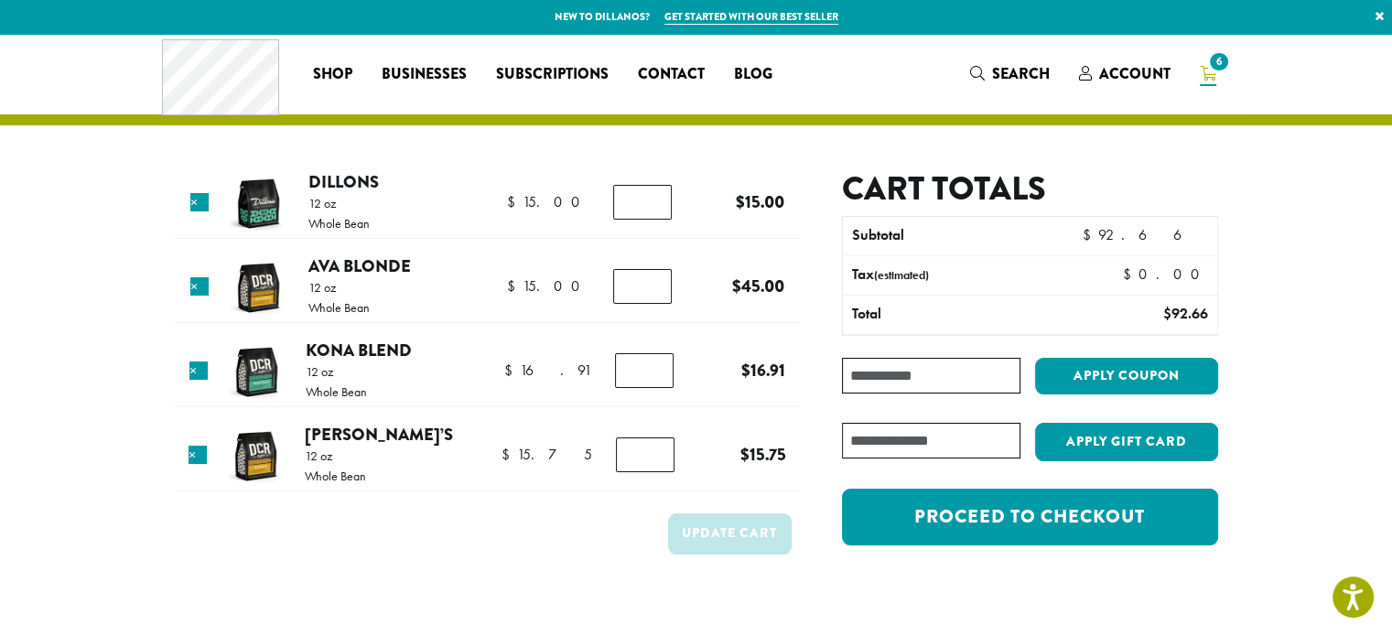
click at [646, 290] on input "*" at bounding box center [642, 286] width 59 height 35
click at [658, 292] on input "*" at bounding box center [642, 286] width 59 height 35
type input "*"
click at [658, 292] on input "*" at bounding box center [642, 286] width 59 height 35
click at [471, 578] on form "Product Price Quantity Subtotal × Dillons 12 oz Whole Bean $ 15.00 $ 15.00 Dill…" at bounding box center [488, 381] width 626 height 425
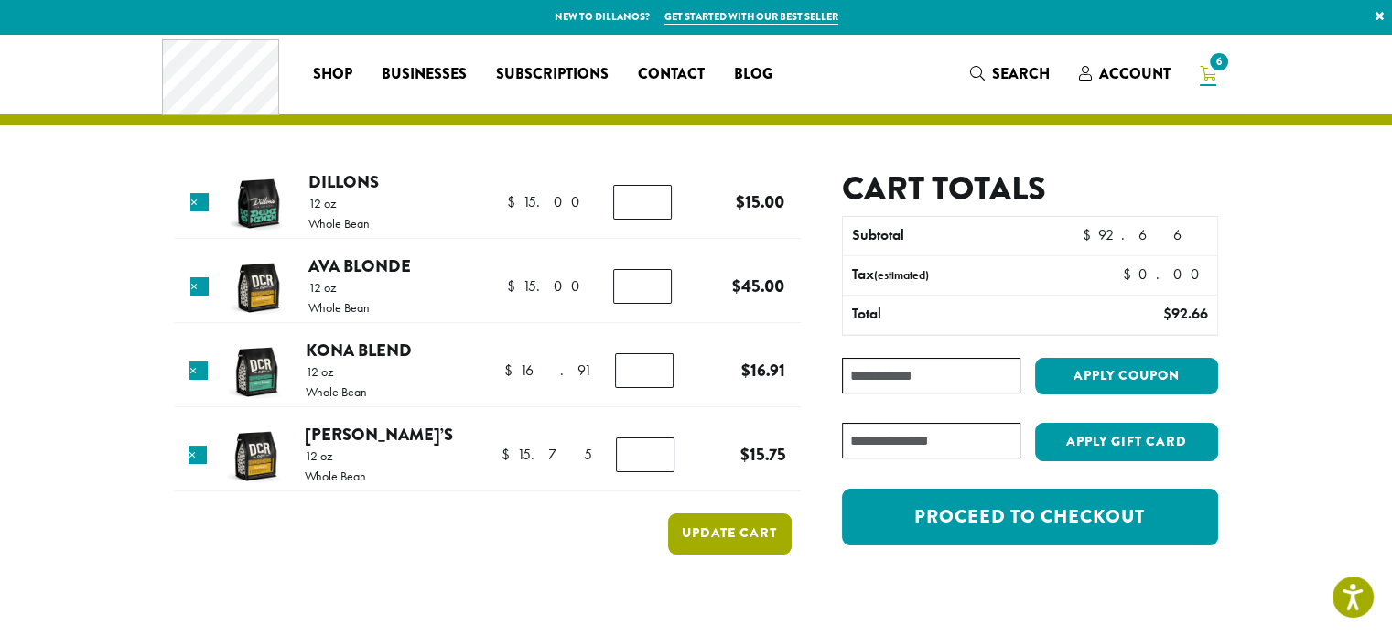
click at [697, 530] on button "Update cart" at bounding box center [730, 533] width 124 height 41
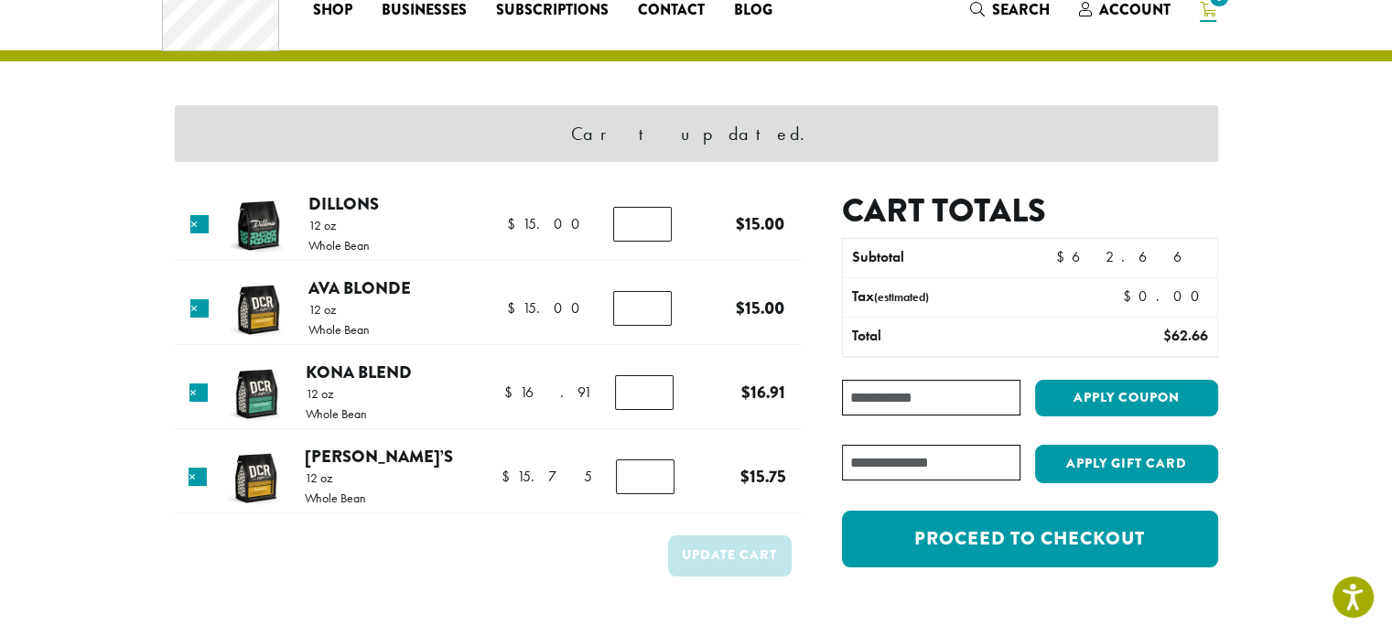
scroll to position [77, 0]
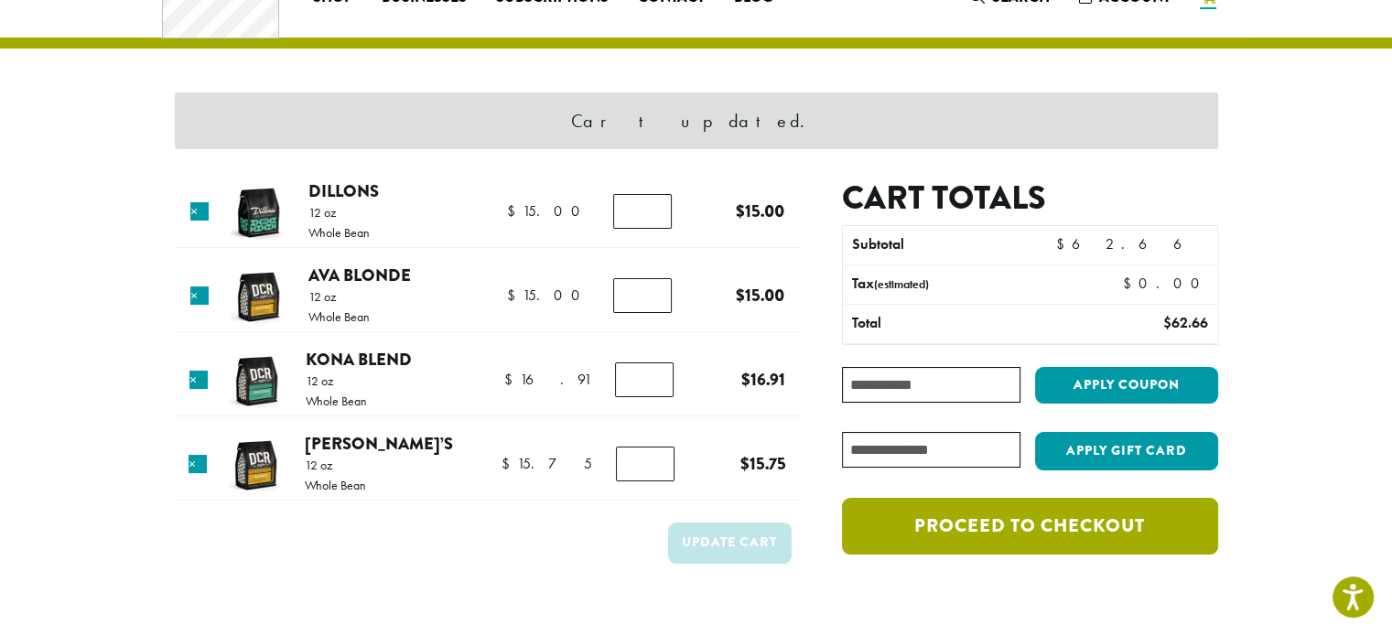
click at [1026, 536] on link "Proceed to checkout" at bounding box center [1029, 526] width 375 height 57
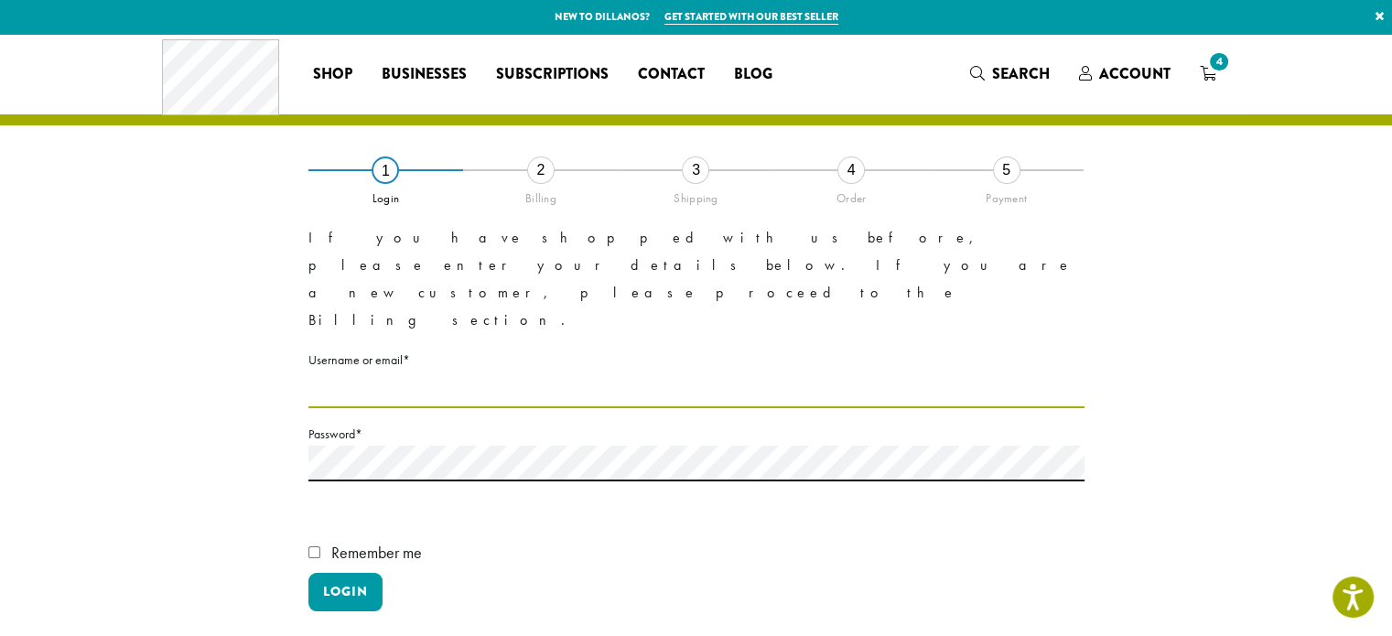
click at [434, 372] on input "Username or email * Required" at bounding box center [696, 390] width 776 height 36
type input "**********"
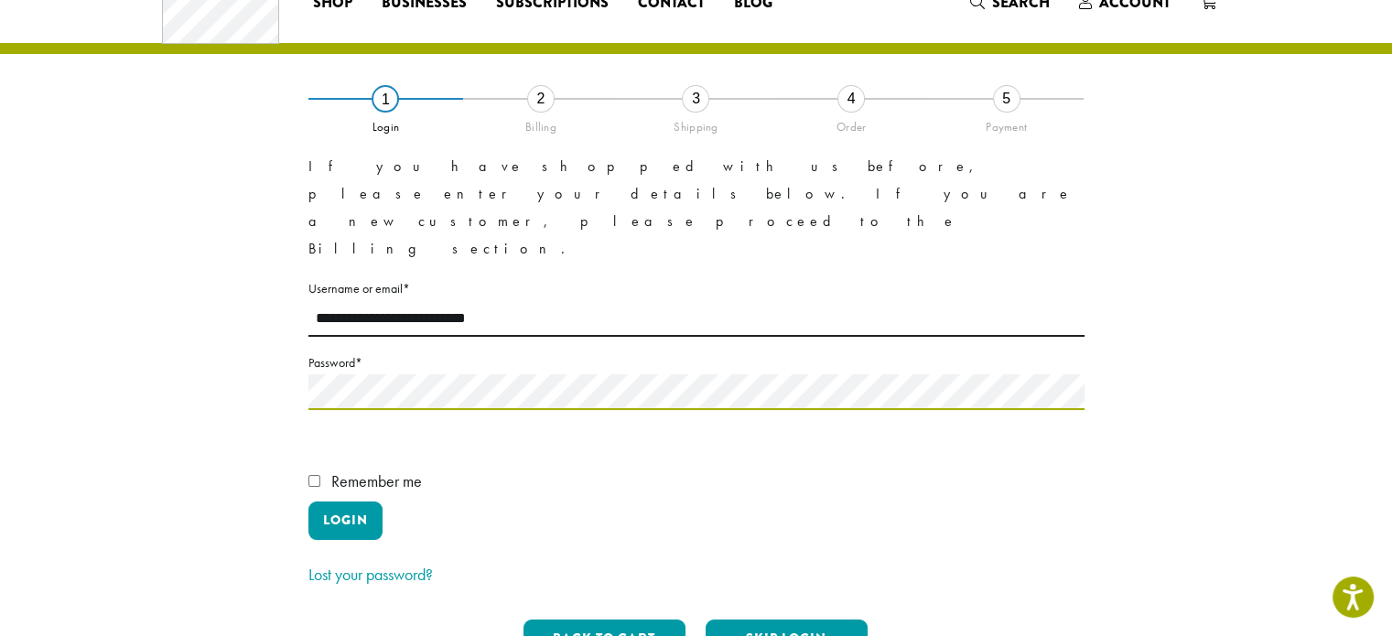
scroll to position [77, 0]
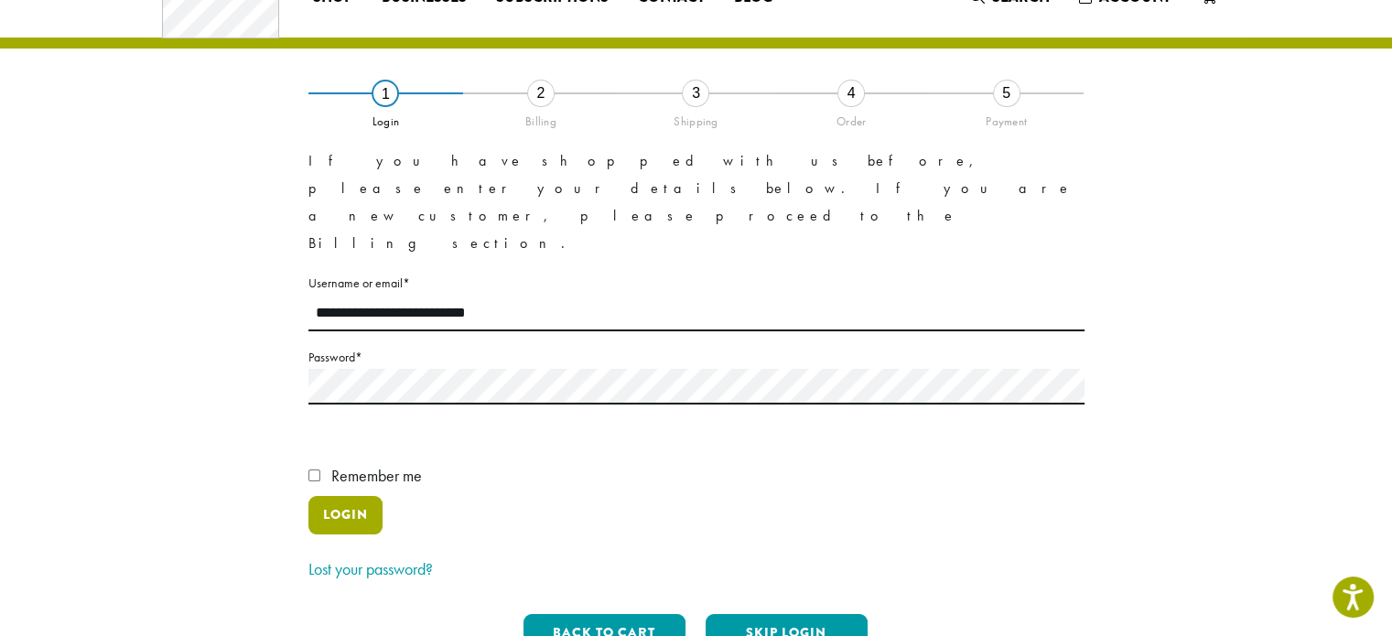
click at [351, 496] on button "Login" at bounding box center [345, 515] width 74 height 38
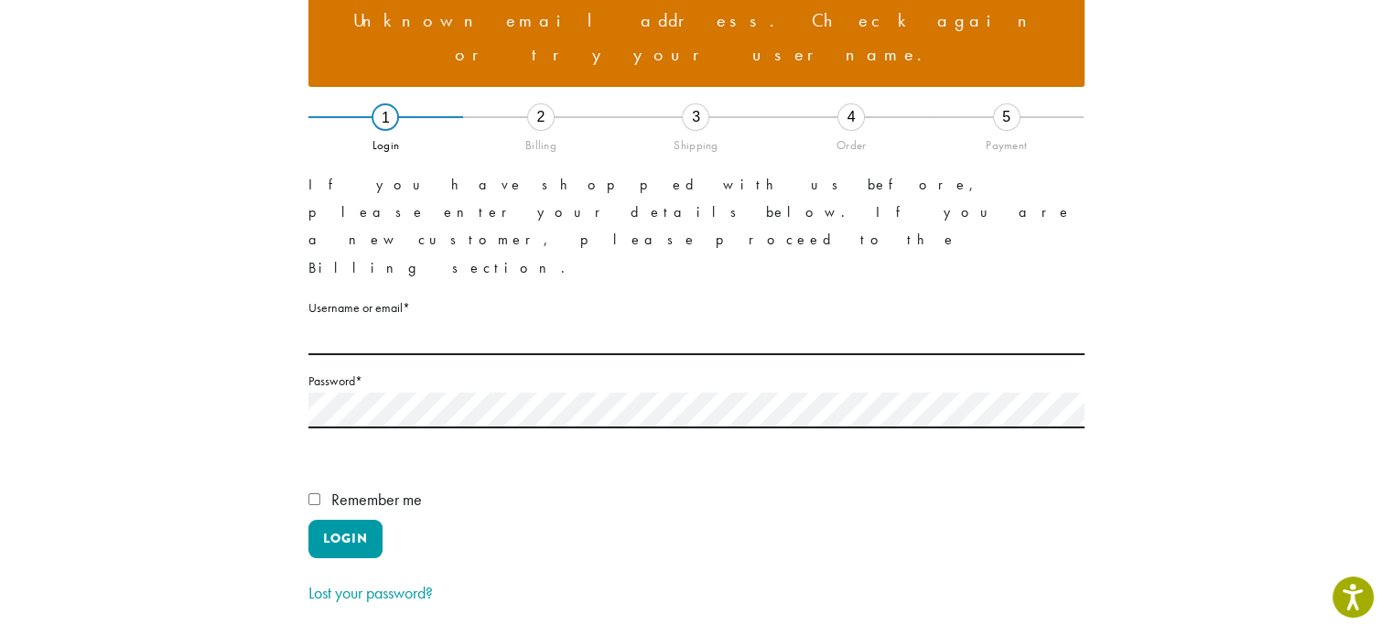
scroll to position [209, 0]
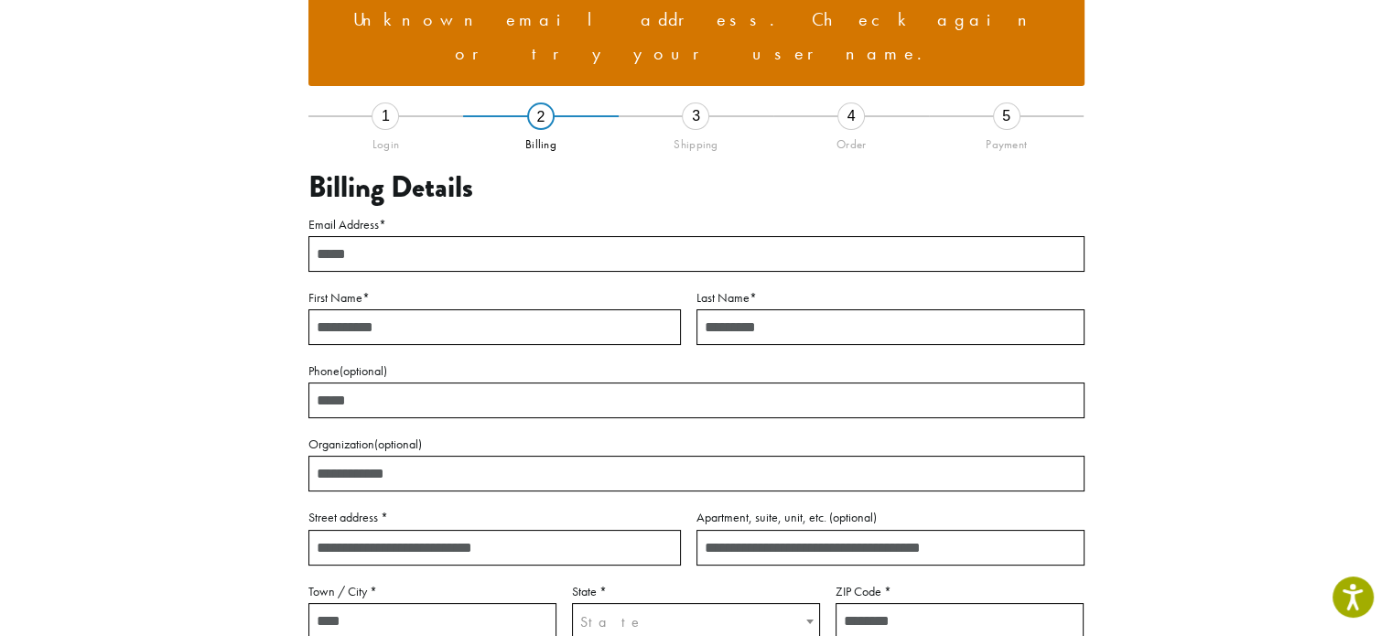
click at [403, 236] on input "Email Address *" at bounding box center [696, 254] width 776 height 36
type input "**********"
type input "******"
type input "*********"
type input "**********"
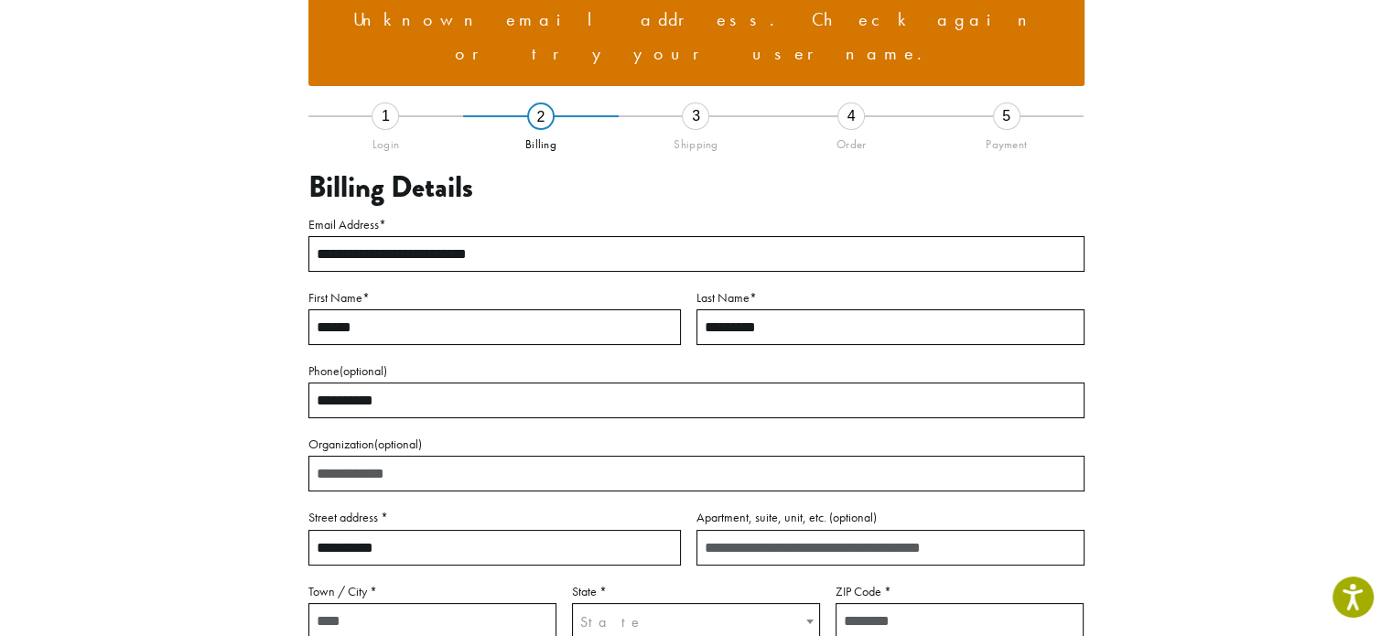
type input "**********"
select select "**"
type input "*****"
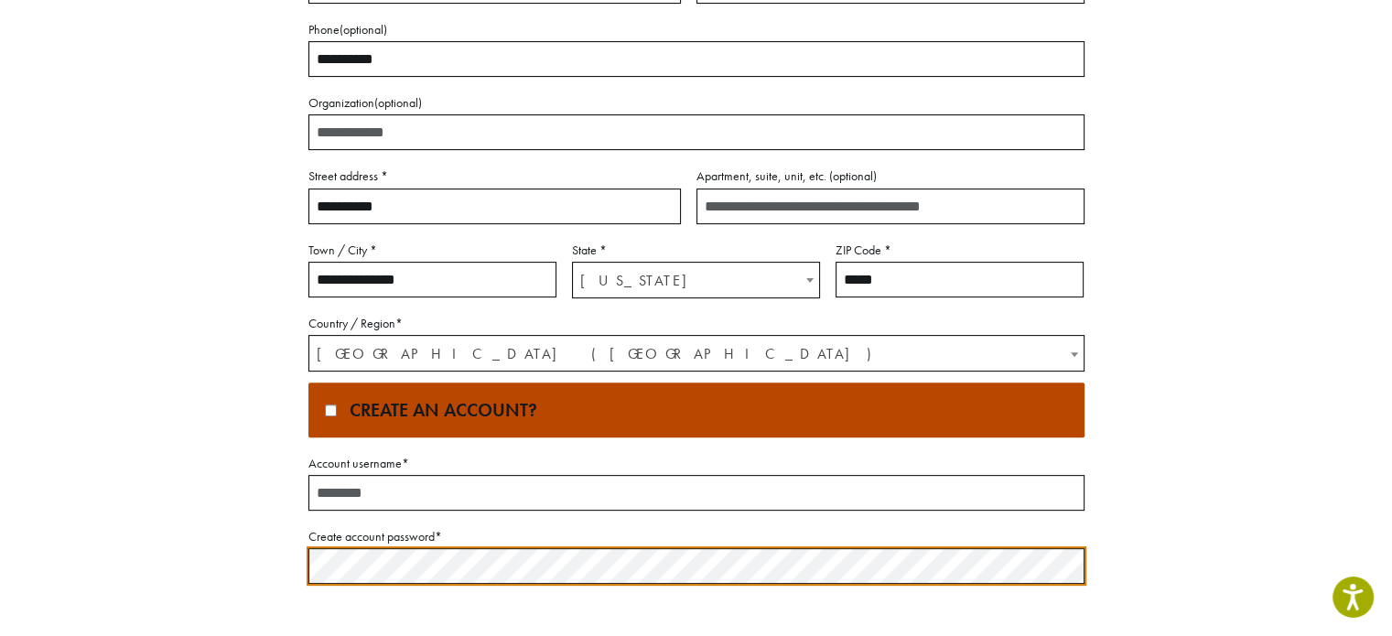
click at [326, 475] on input "Account username *" at bounding box center [696, 493] width 776 height 36
type input "**********"
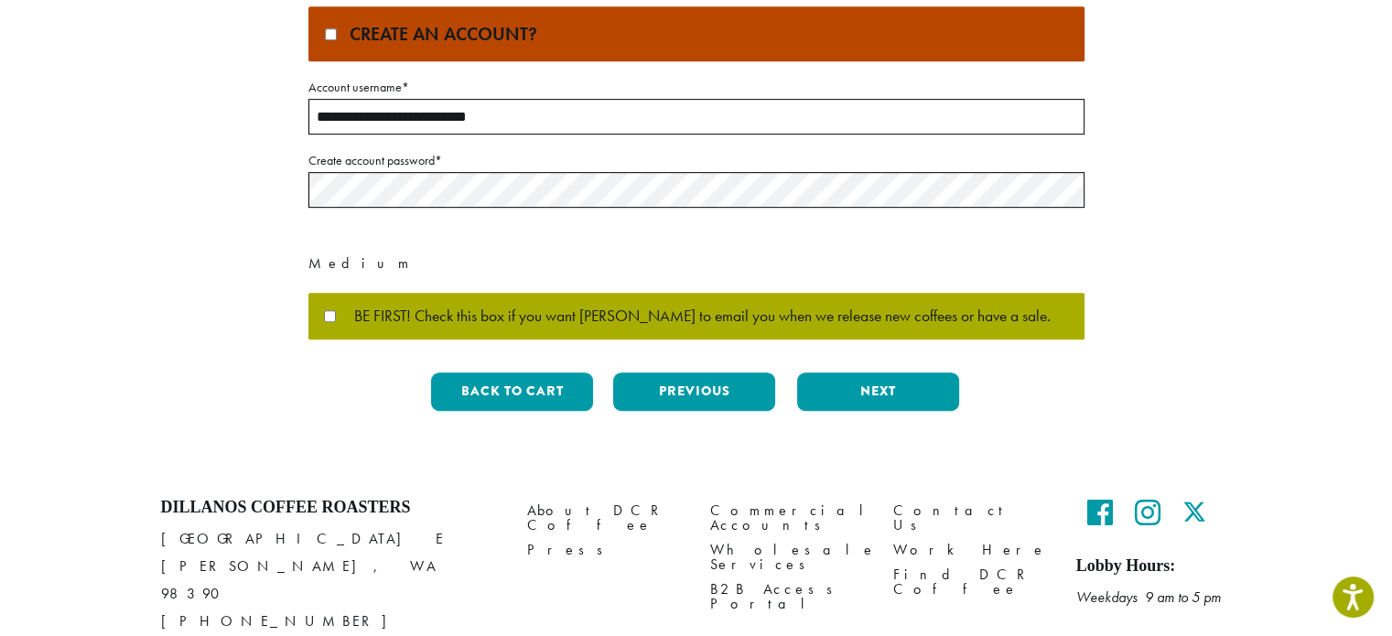
scroll to position [927, 0]
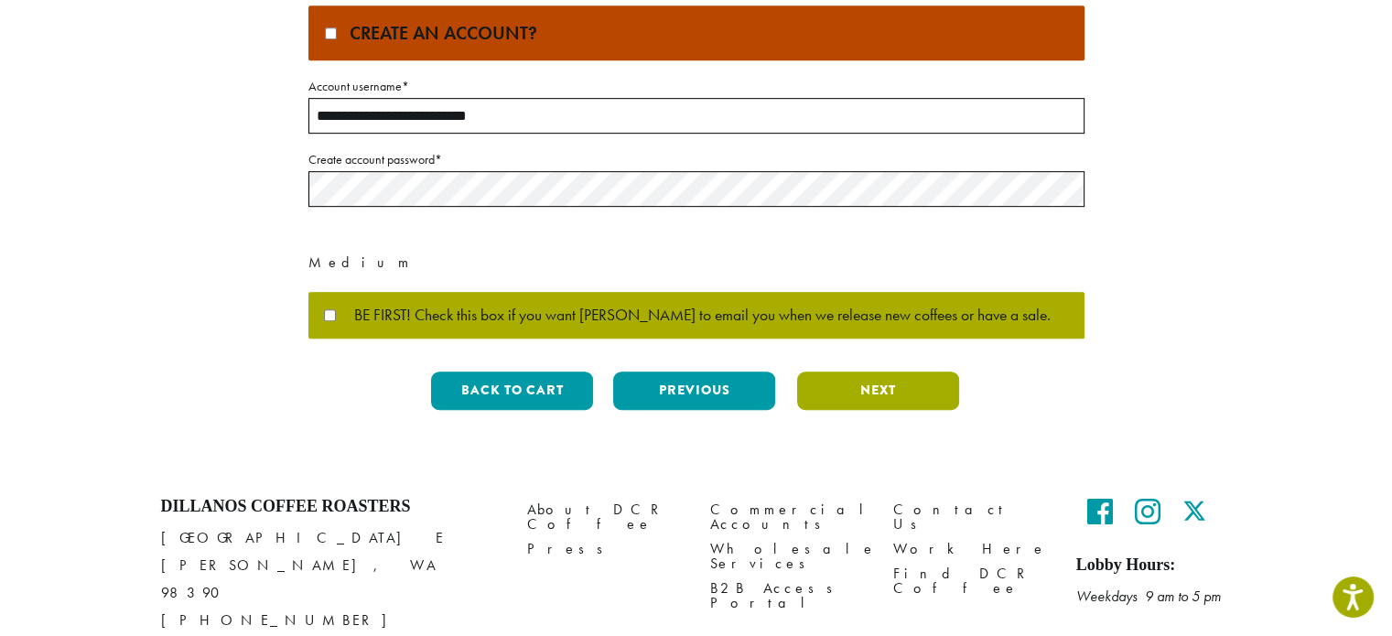
click at [853, 371] on button "Next" at bounding box center [878, 390] width 162 height 38
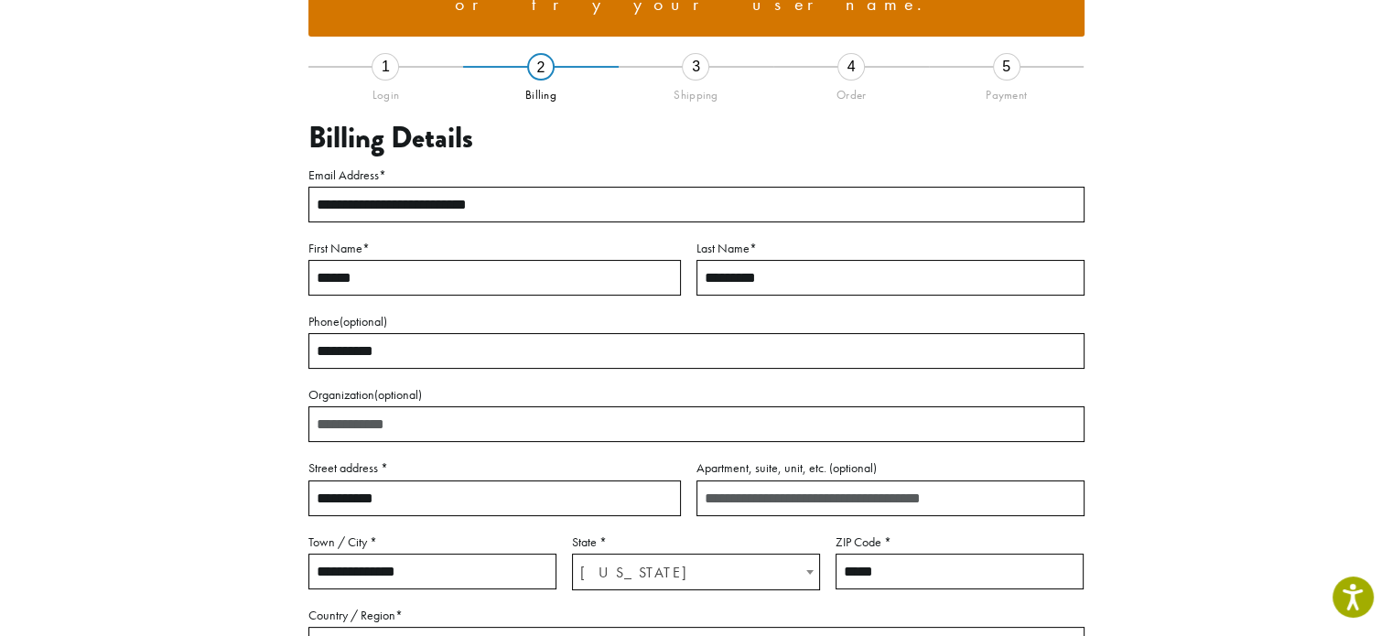
scroll to position [225, 0]
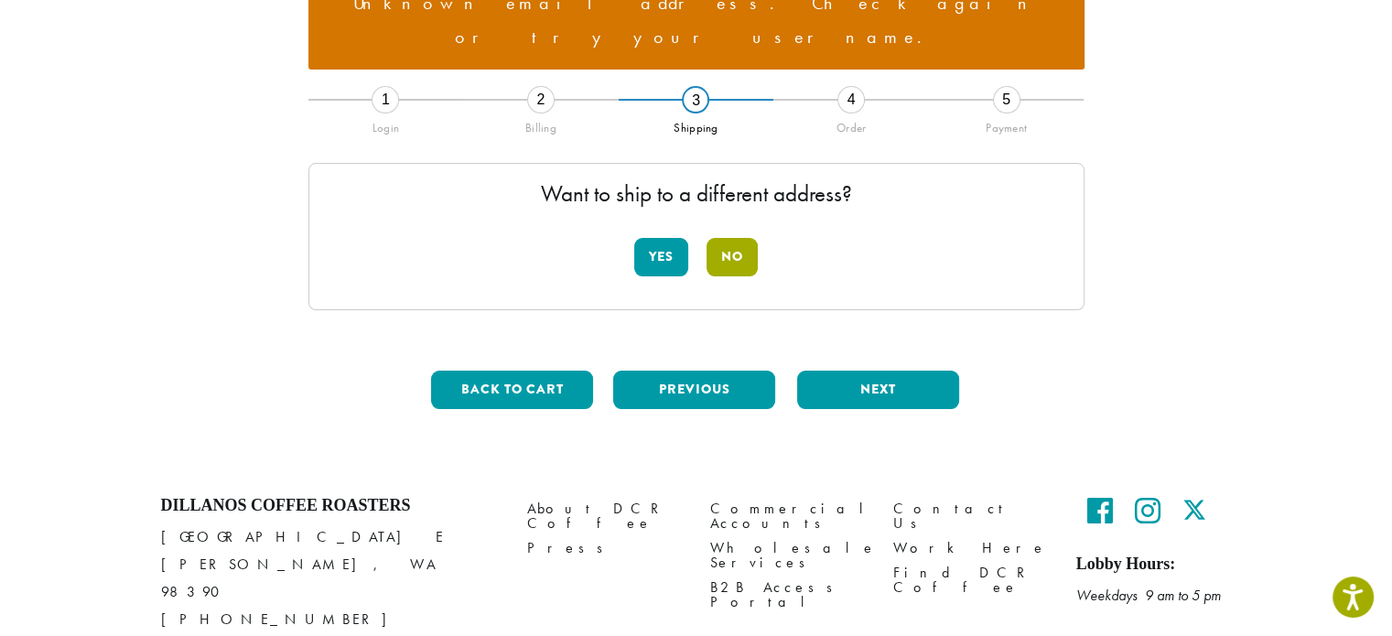
click at [721, 238] on button "No" at bounding box center [731, 257] width 51 height 38
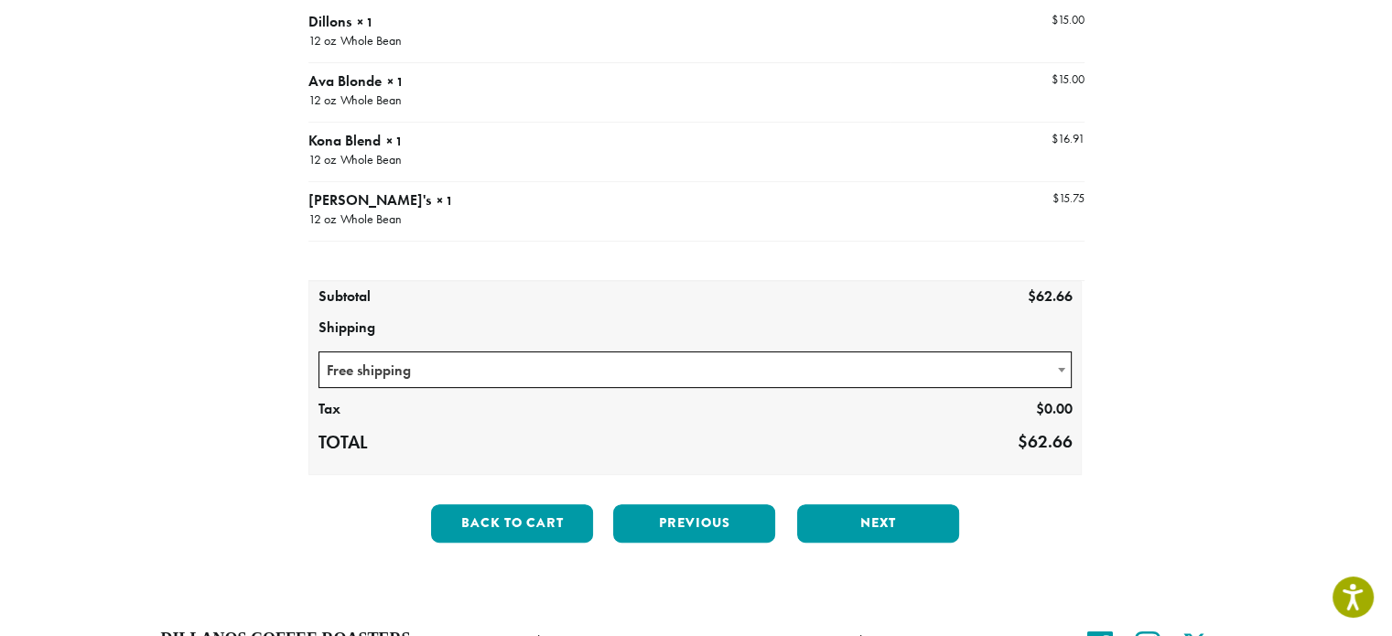
scroll to position [422, 0]
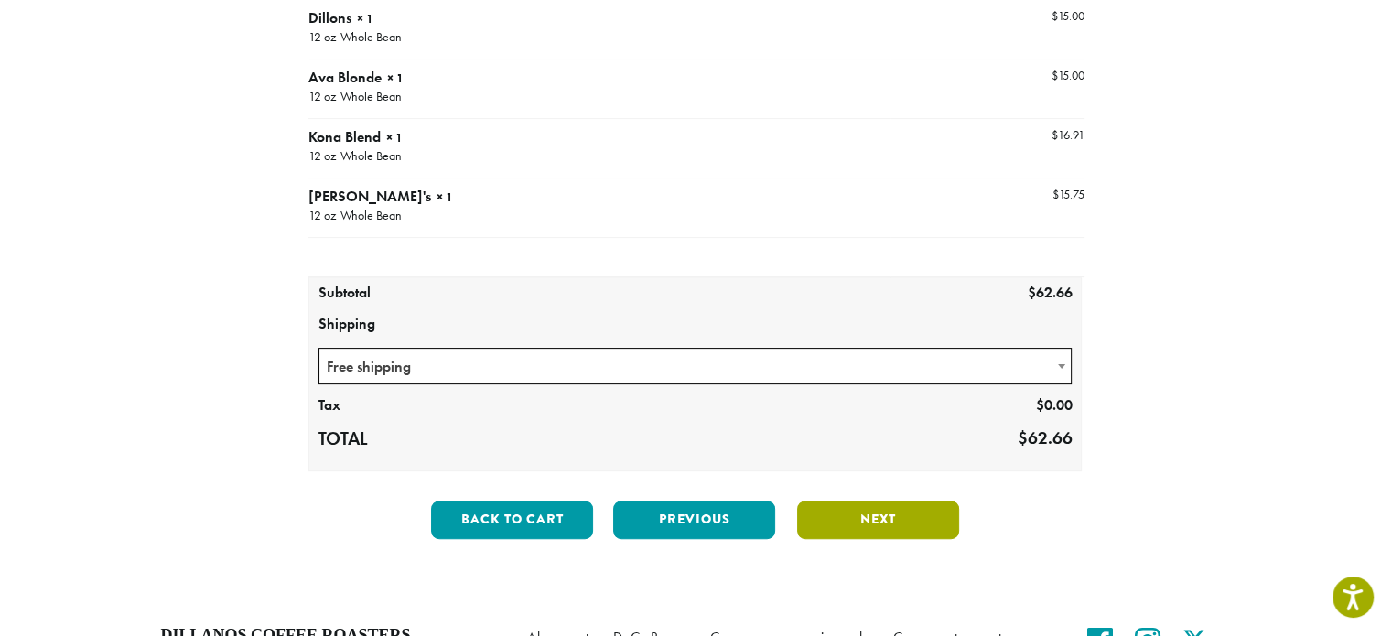
click at [871, 500] on button "Next" at bounding box center [878, 519] width 162 height 38
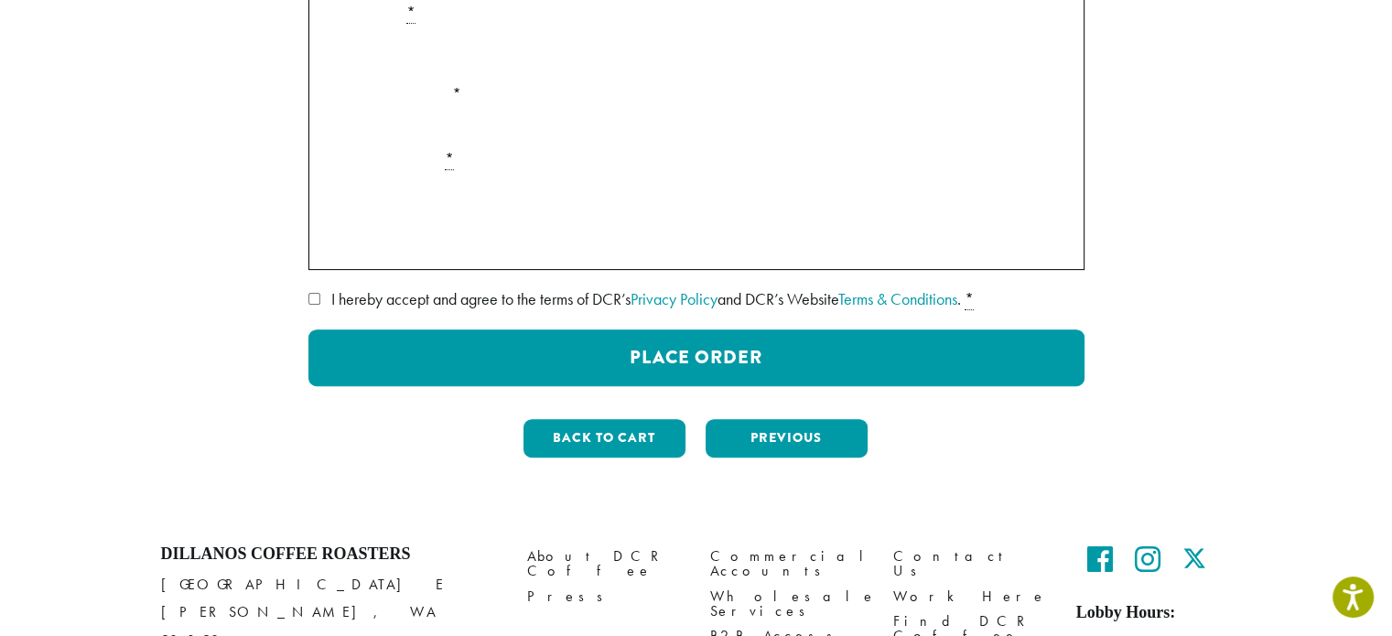
scroll to position [543, 0]
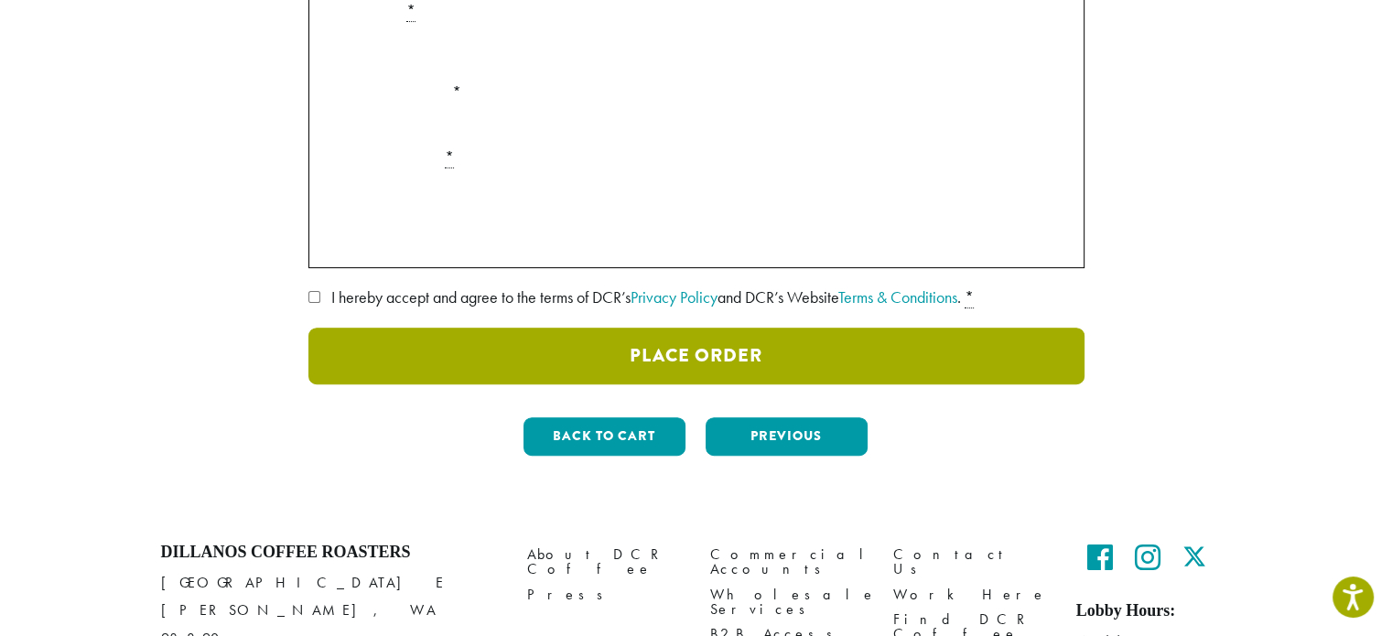
click at [664, 328] on button "Place Order" at bounding box center [696, 356] width 776 height 57
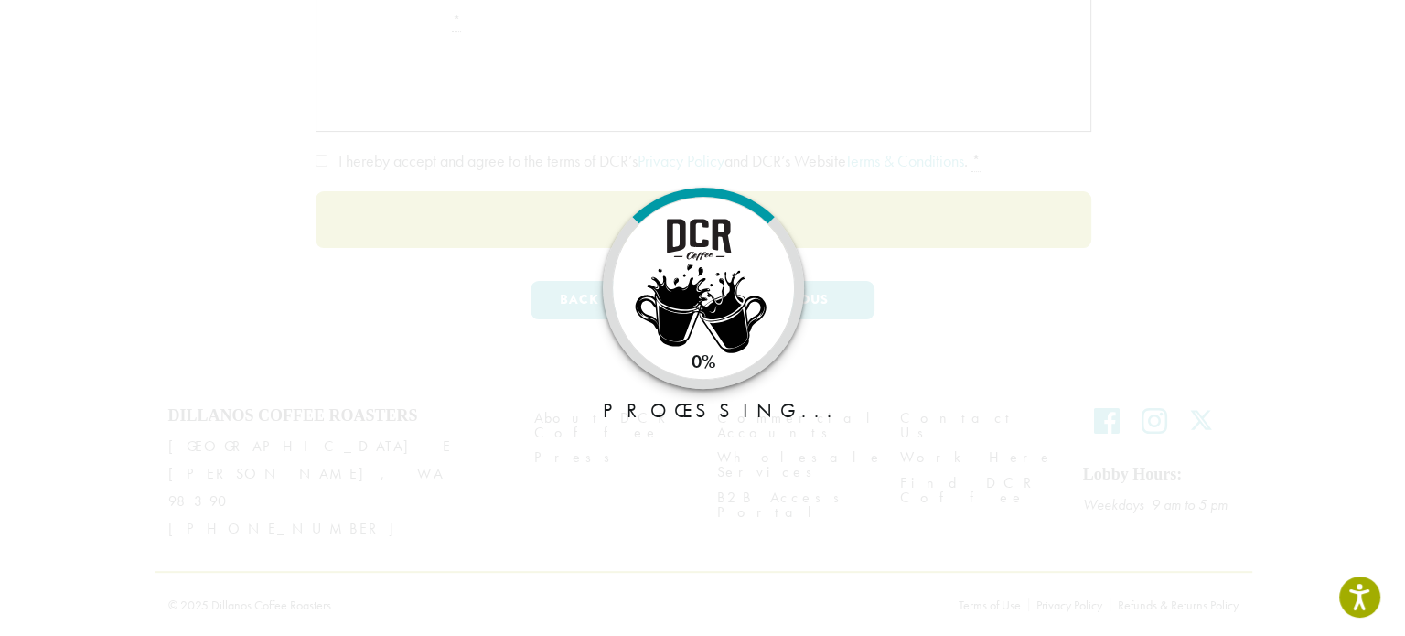
scroll to position [499, 0]
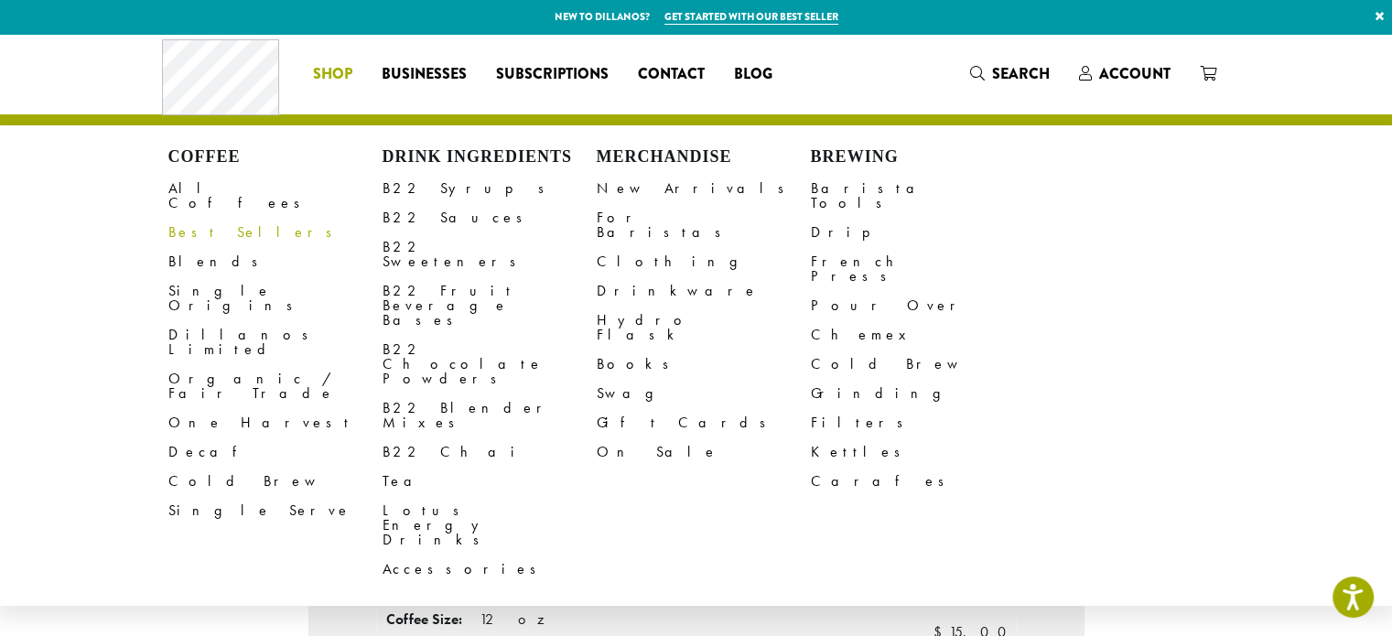
click at [194, 220] on link "Best Sellers" at bounding box center [275, 232] width 214 height 29
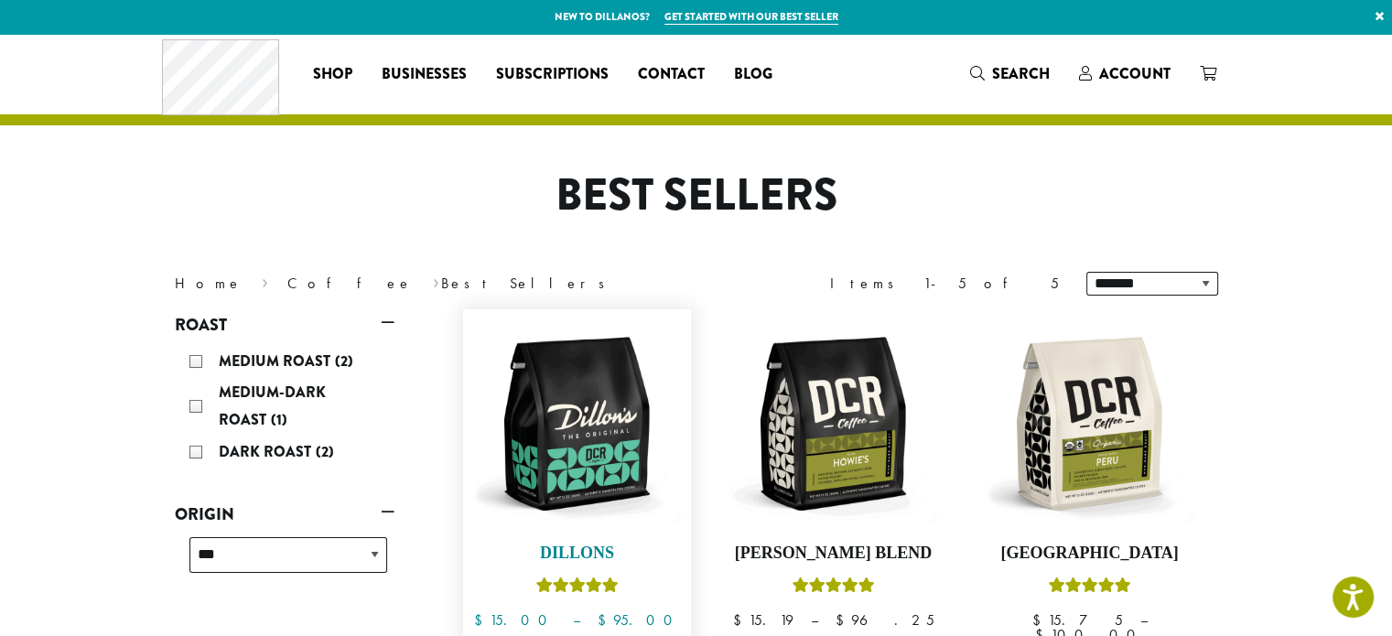
scroll to position [245, 0]
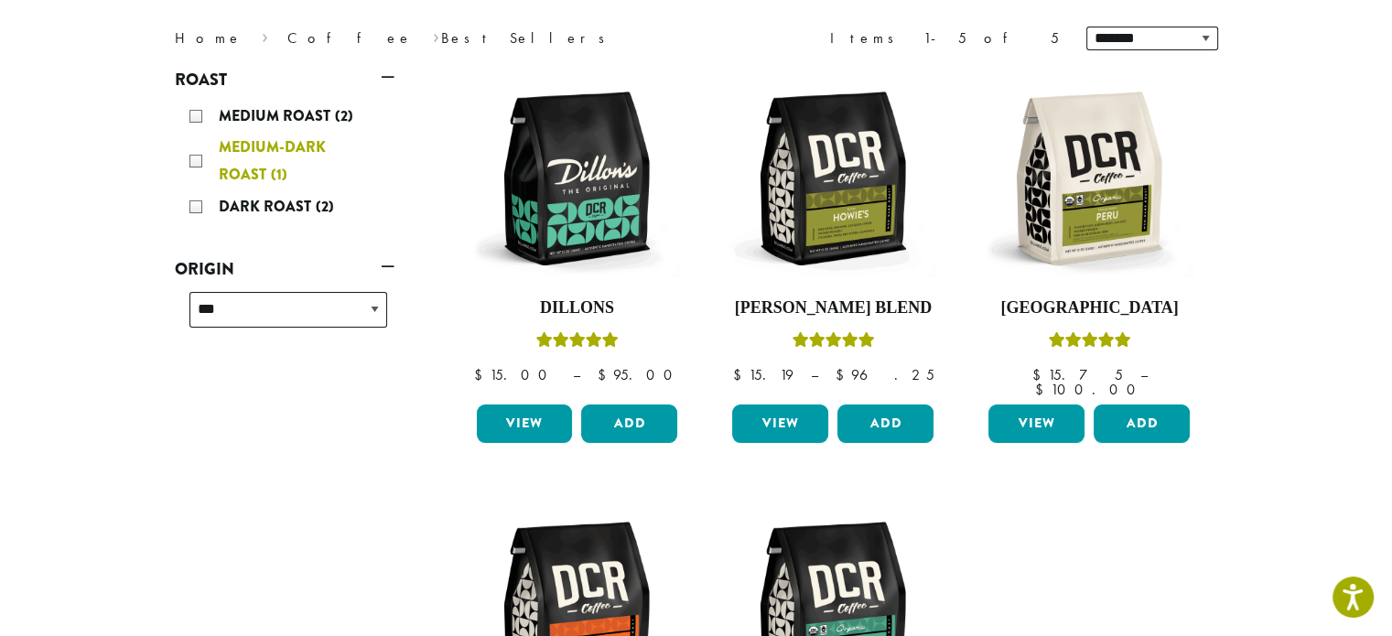
click at [194, 160] on div "Medium-Dark Roast (1)" at bounding box center [288, 161] width 198 height 55
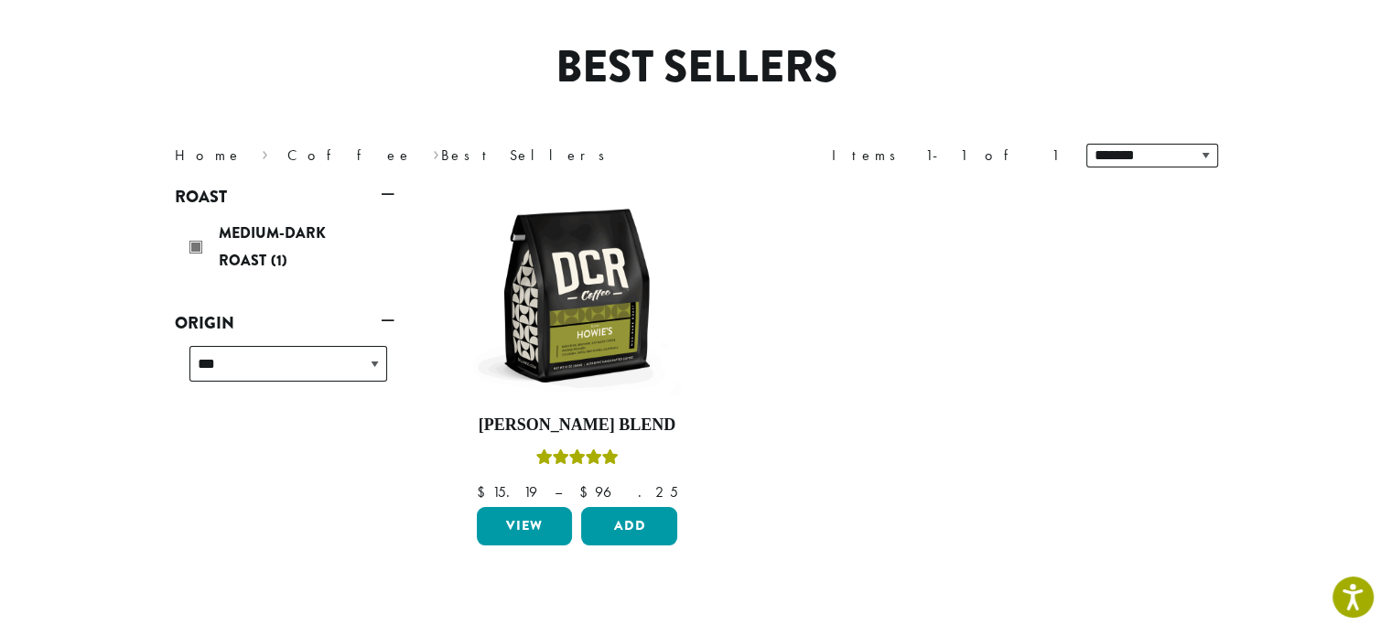
scroll to position [113, 0]
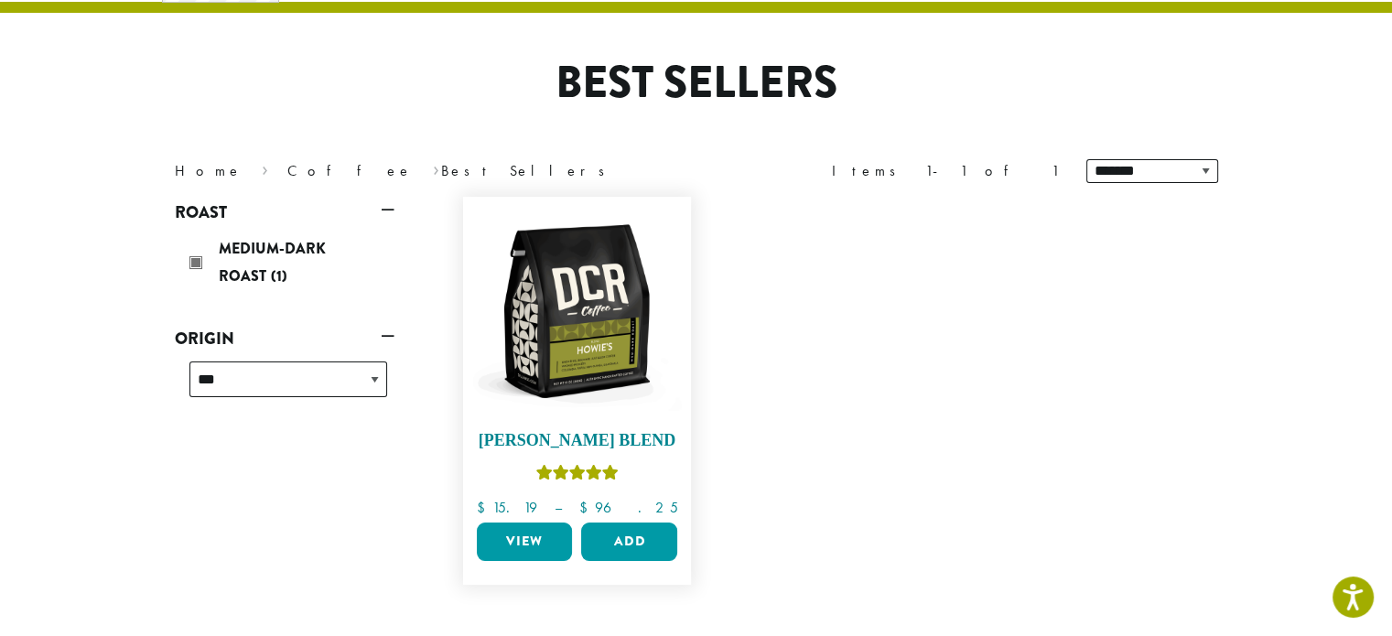
click at [559, 347] on img at bounding box center [576, 311] width 210 height 210
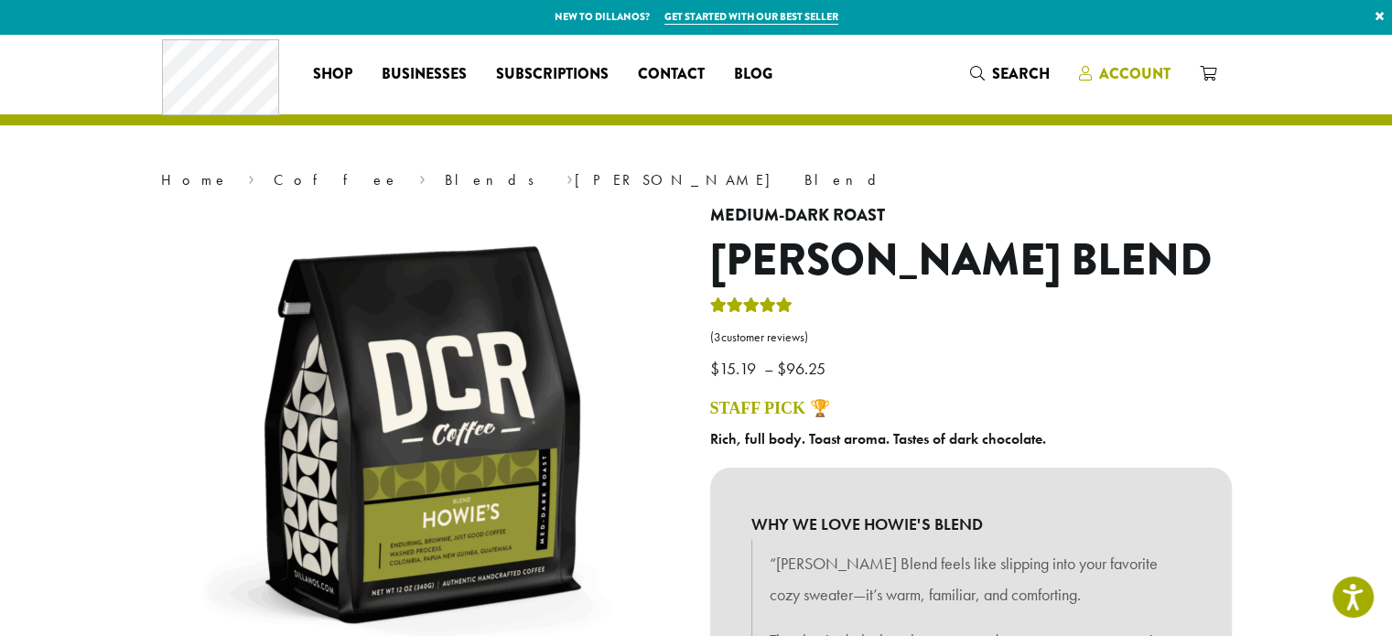
click at [1129, 67] on span "Account" at bounding box center [1134, 73] width 71 height 21
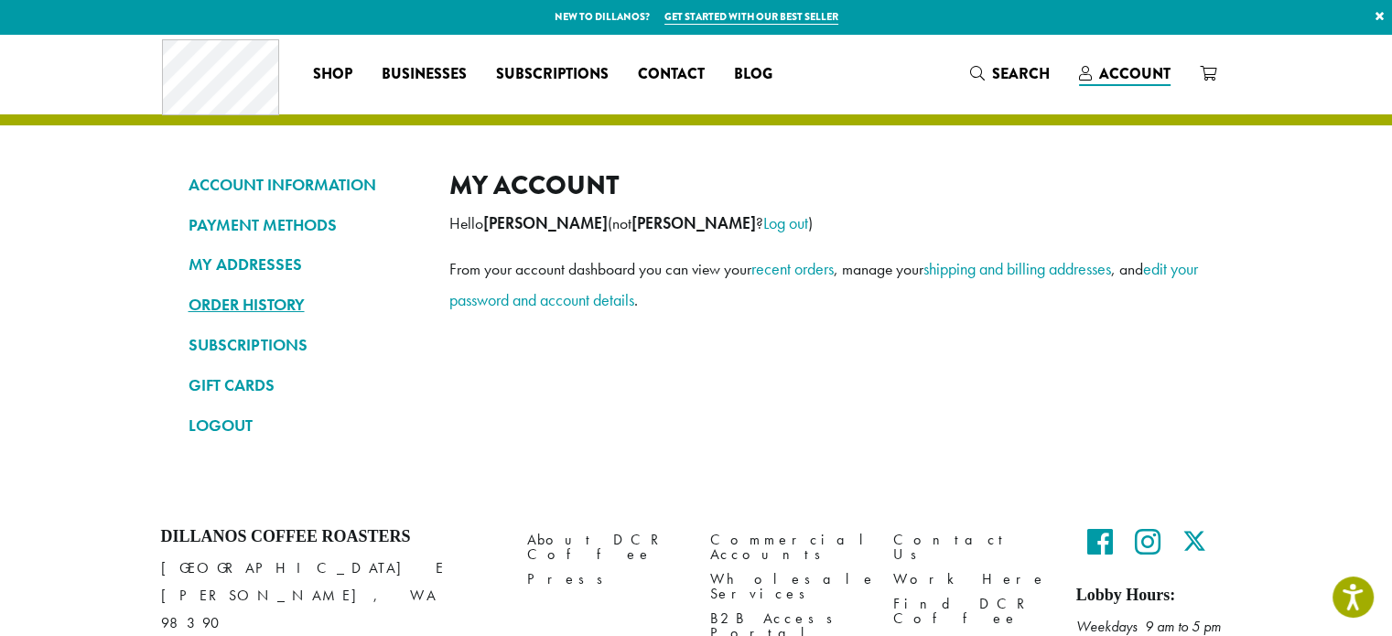
click at [225, 306] on link "ORDER HISTORY" at bounding box center [304, 304] width 233 height 31
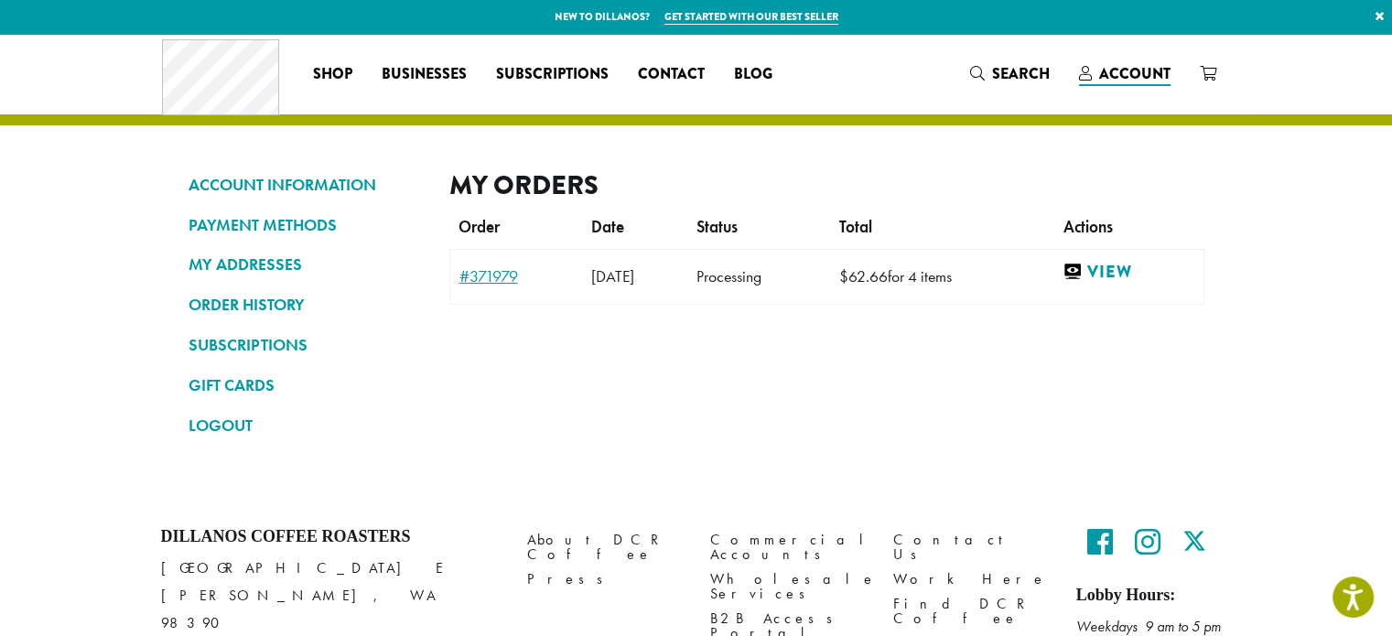
click at [485, 279] on link "#371979" at bounding box center [515, 276] width 113 height 16
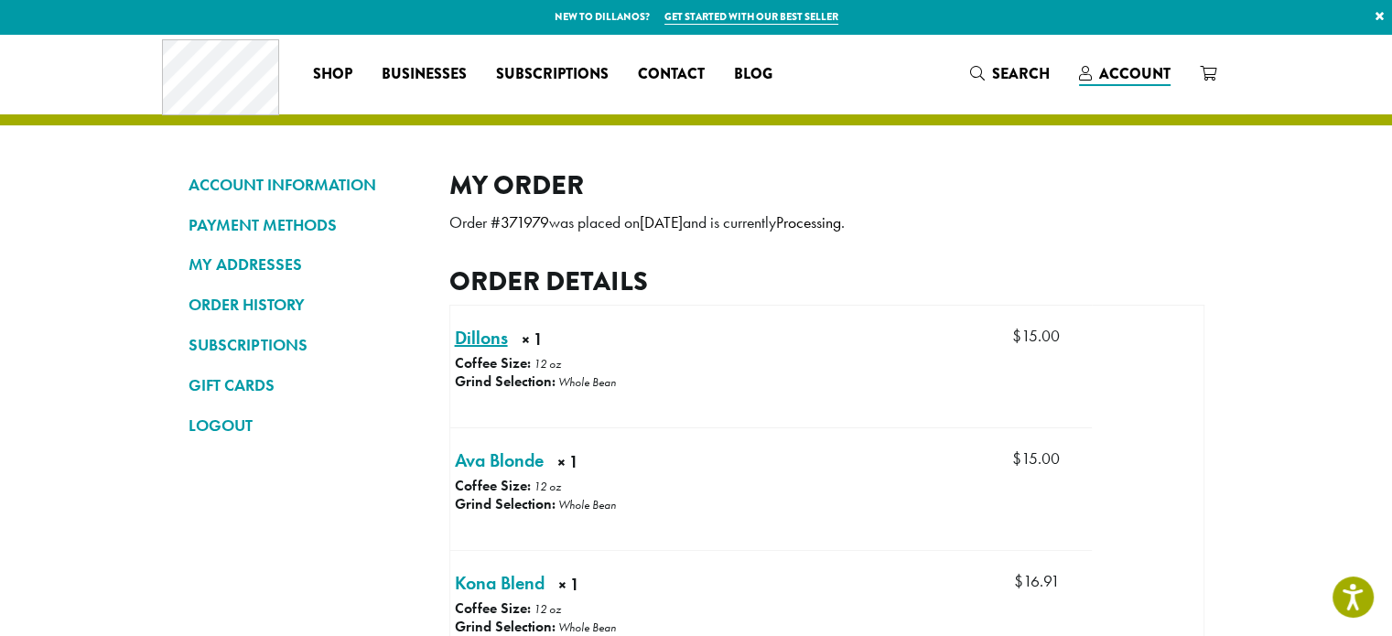
click at [467, 335] on link "Dillons × 1" at bounding box center [481, 337] width 53 height 27
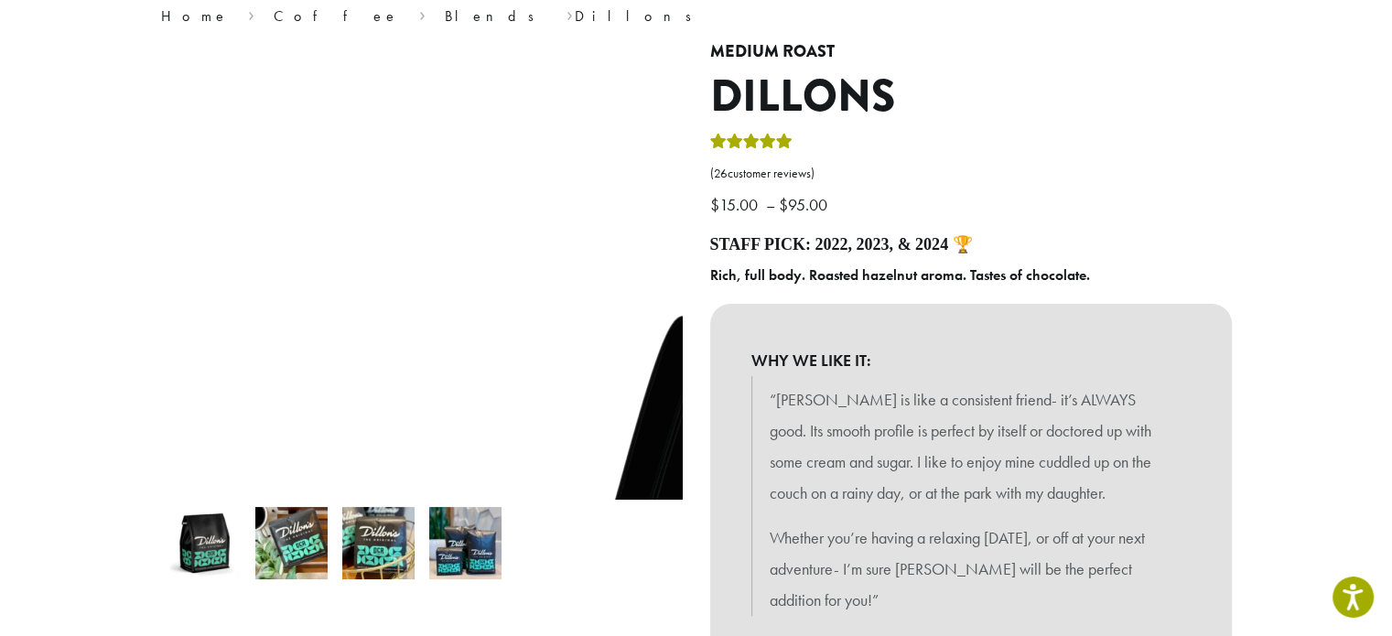
scroll to position [167, 0]
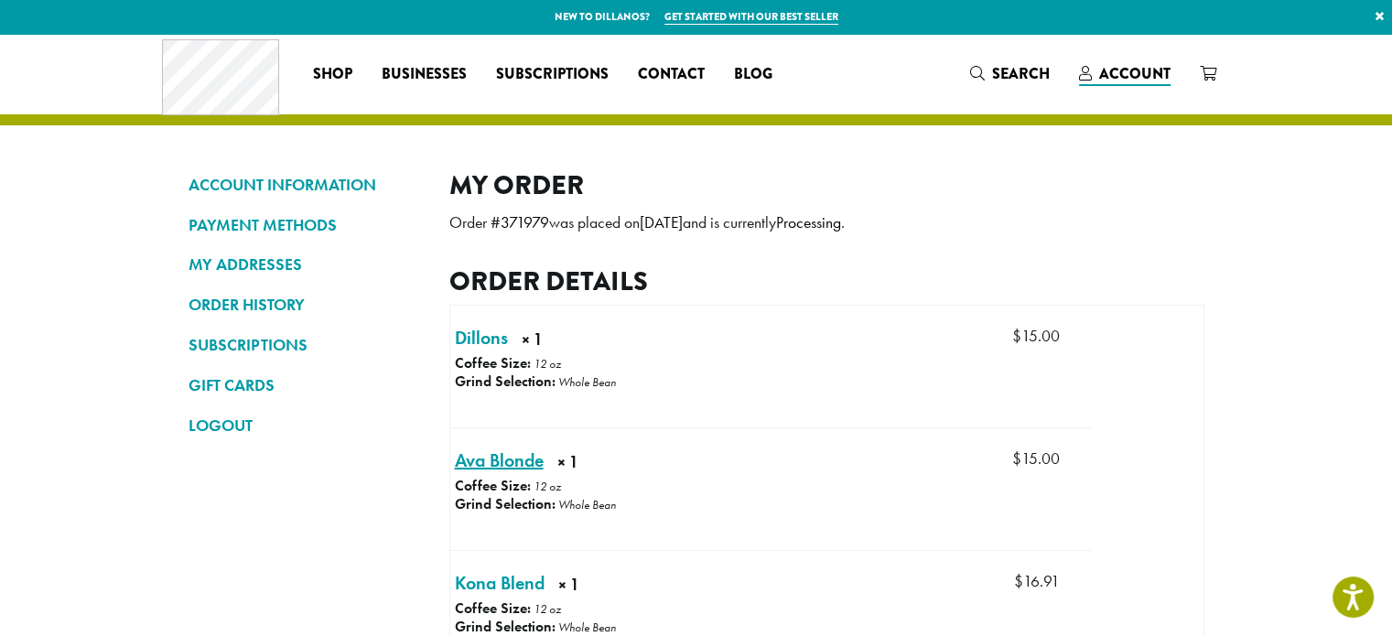
click at [489, 457] on link "Ava Blonde × 1" at bounding box center [499, 459] width 89 height 27
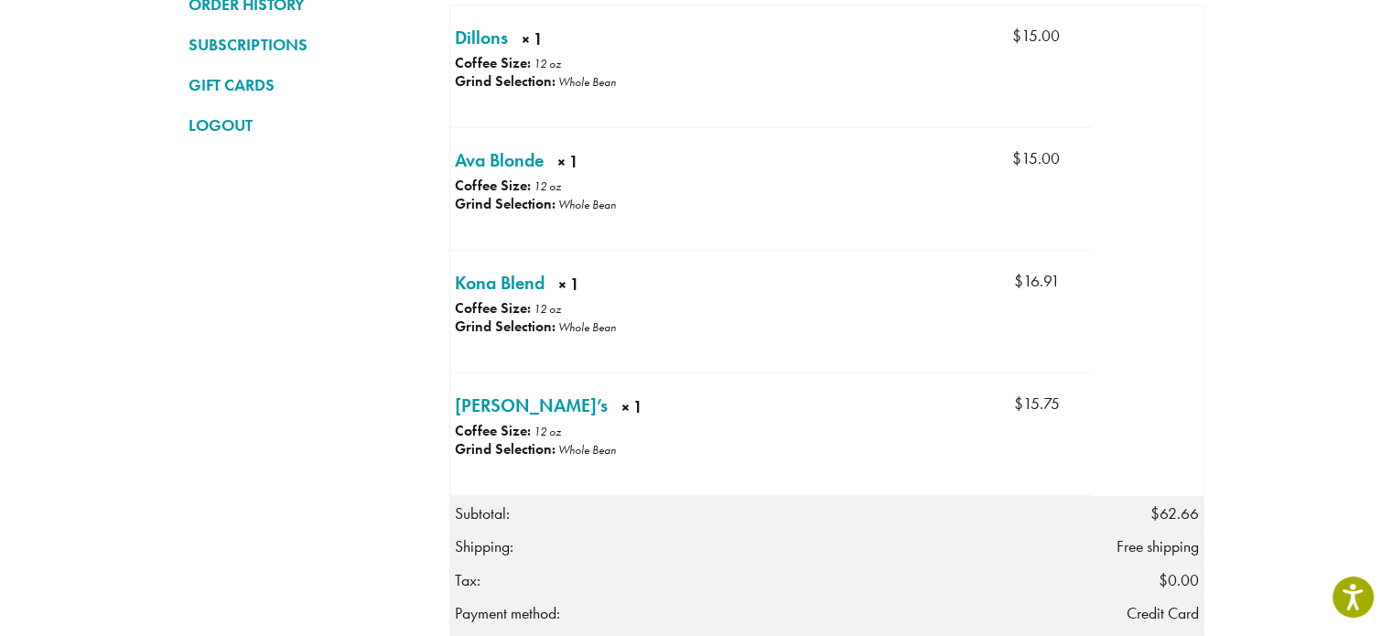
scroll to position [302, 0]
click at [477, 284] on link "Kona Blend × 1" at bounding box center [500, 280] width 90 height 27
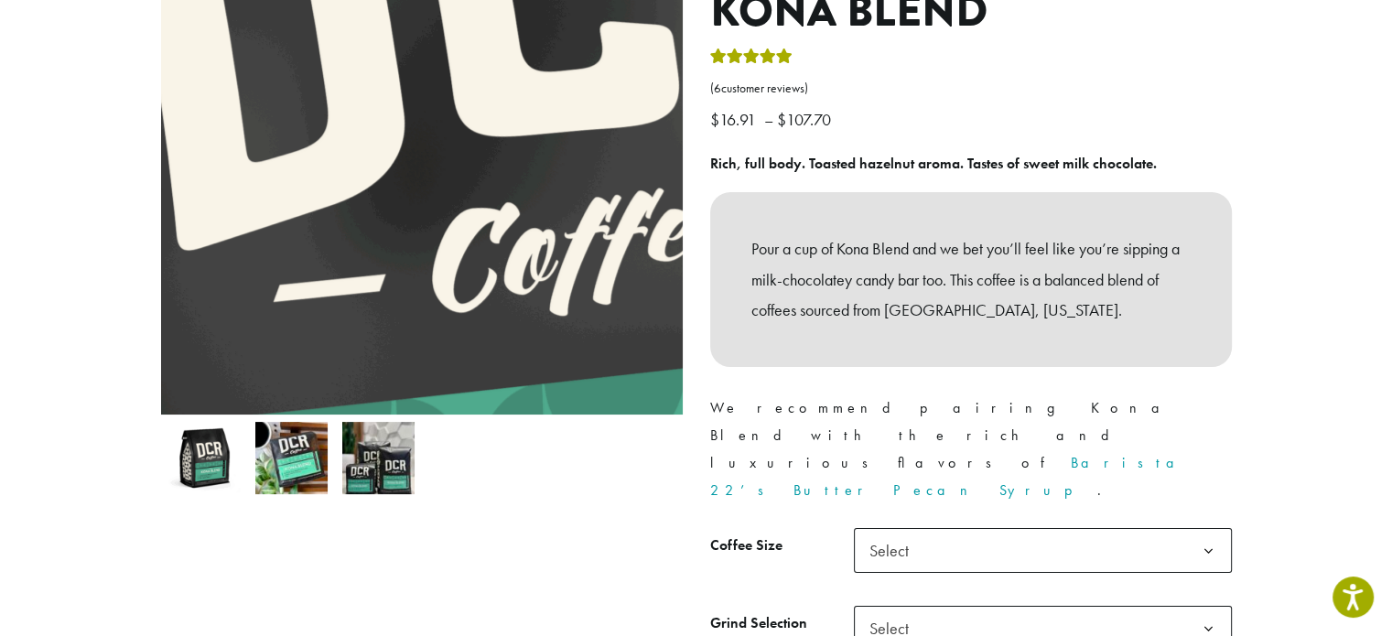
scroll to position [258, 0]
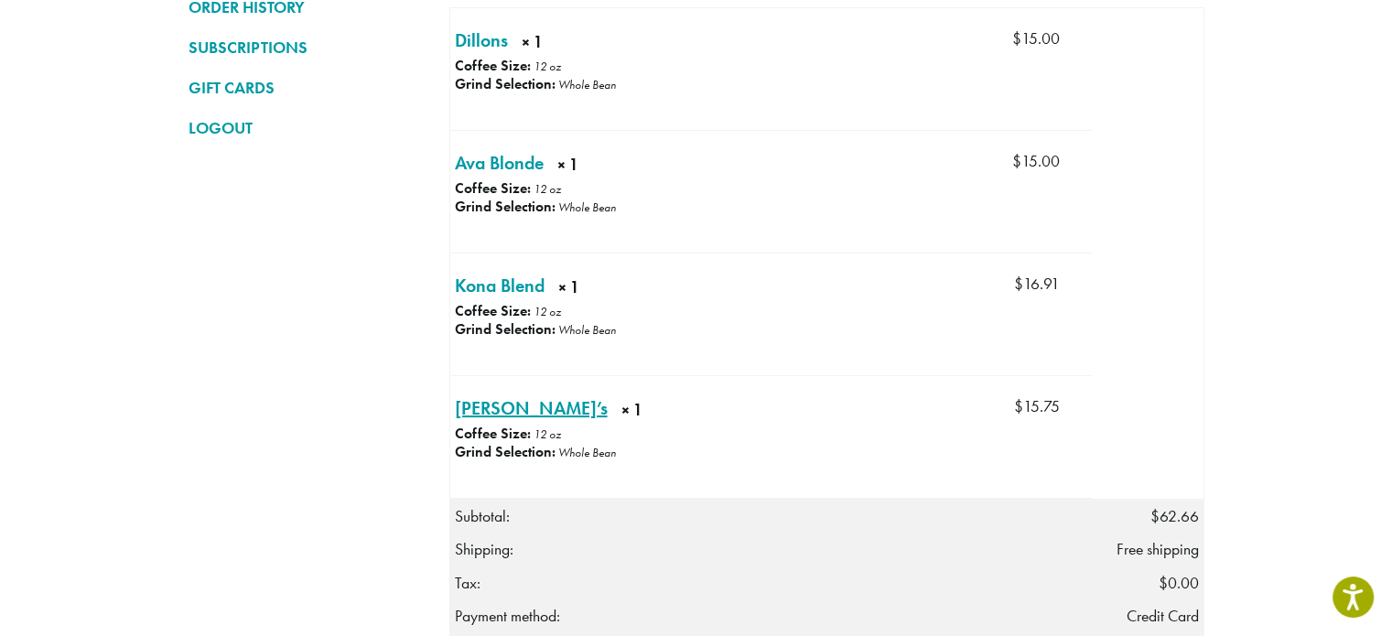
click at [487, 410] on link "[PERSON_NAME]’s × 1" at bounding box center [531, 407] width 153 height 27
